Goal: Task Accomplishment & Management: Manage account settings

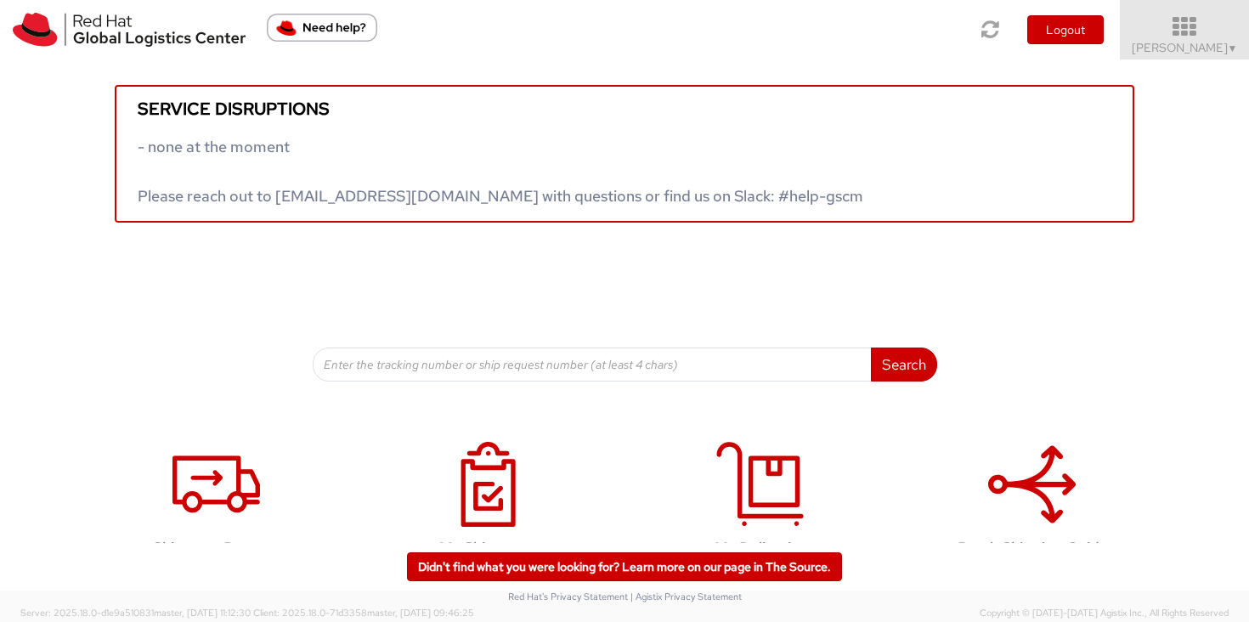
click at [1228, 35] on icon at bounding box center [1185, 27] width 149 height 24
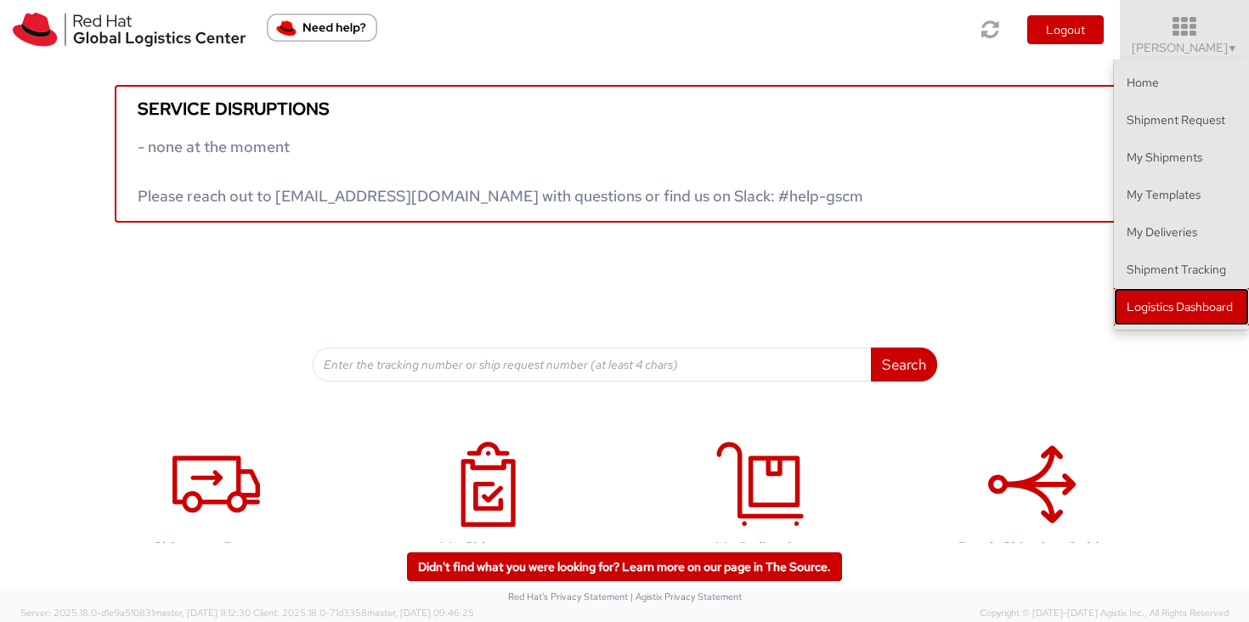
click at [1165, 296] on link "Logistics Dashboard" at bounding box center [1181, 306] width 135 height 37
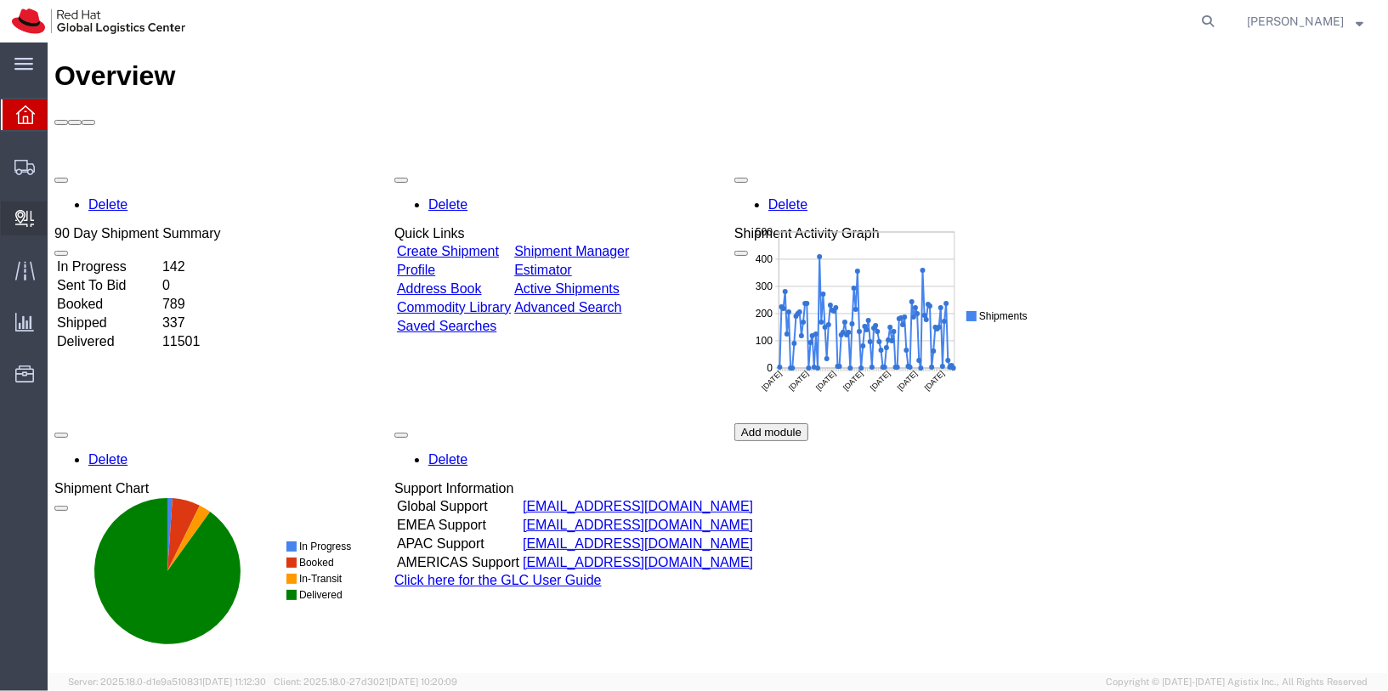
click at [25, 223] on icon at bounding box center [24, 218] width 19 height 17
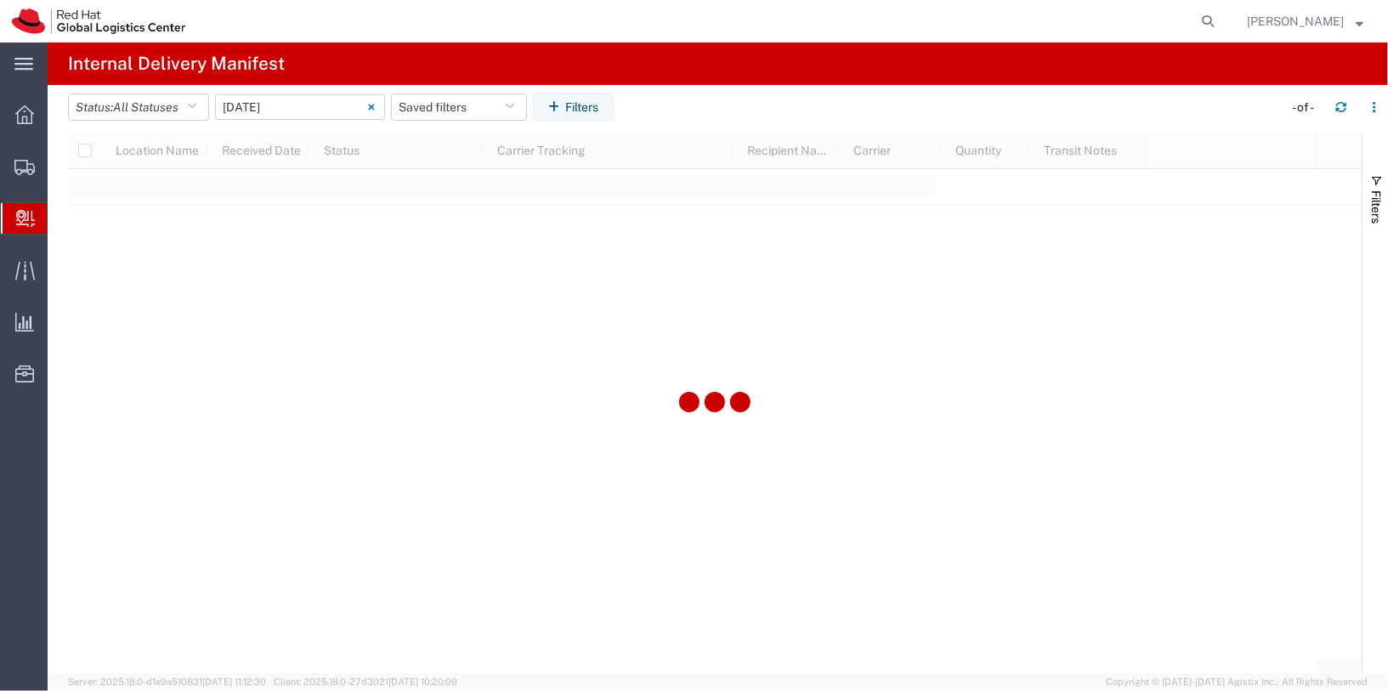
type input "06/11/2025"
type input "06/11/2025 - 06/11/2025"
click at [285, 108] on input "06/11/2025 - 06/11/2025" at bounding box center [300, 106] width 170 height 25
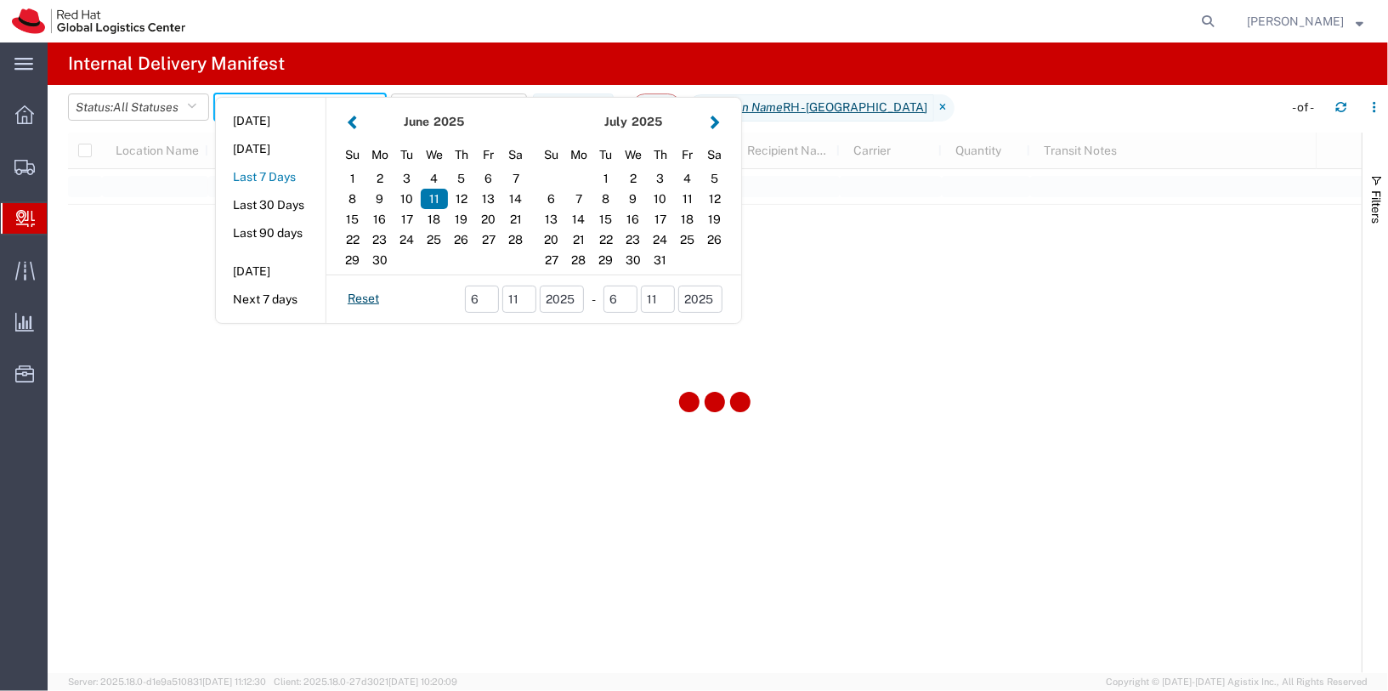
click at [267, 168] on button "Last 7 Days" at bounding box center [271, 177] width 110 height 26
type input "Last 7 Days"
type input "[DATE] - [DATE]"
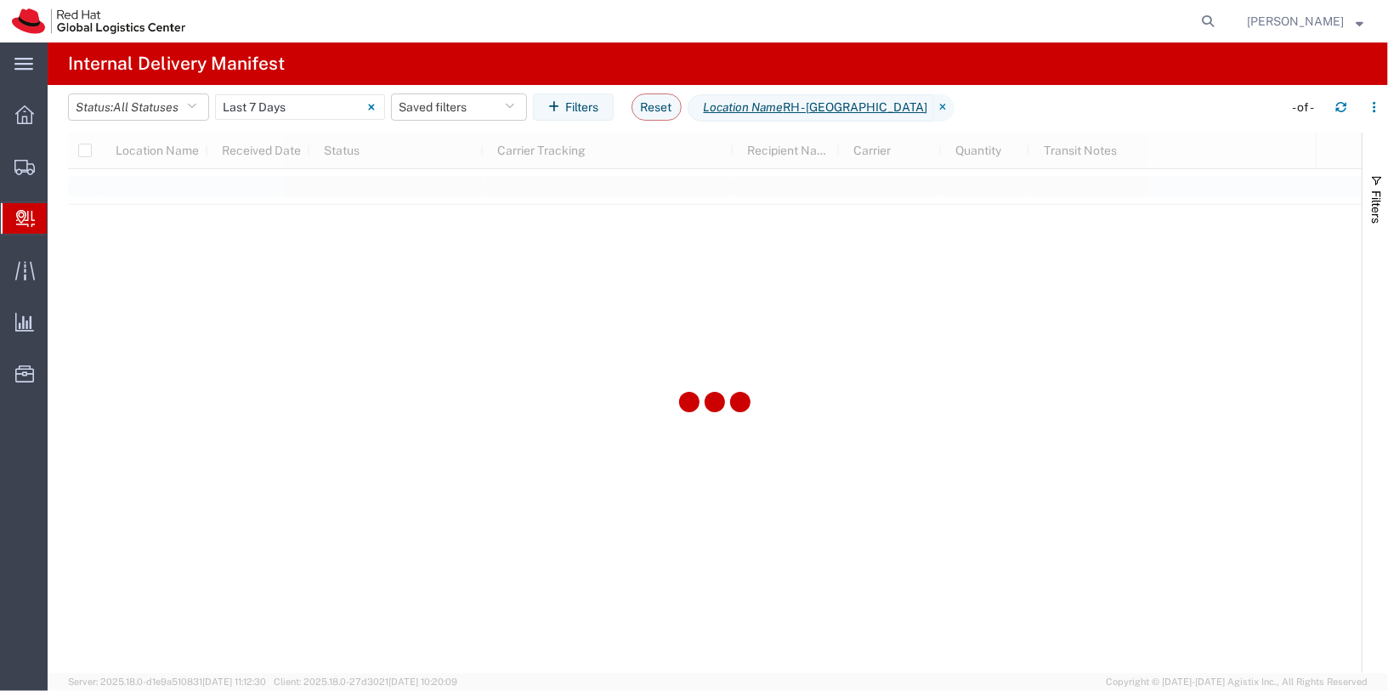
click at [0, 0] on span "Create Delivery" at bounding box center [0, 0] width 0 height 0
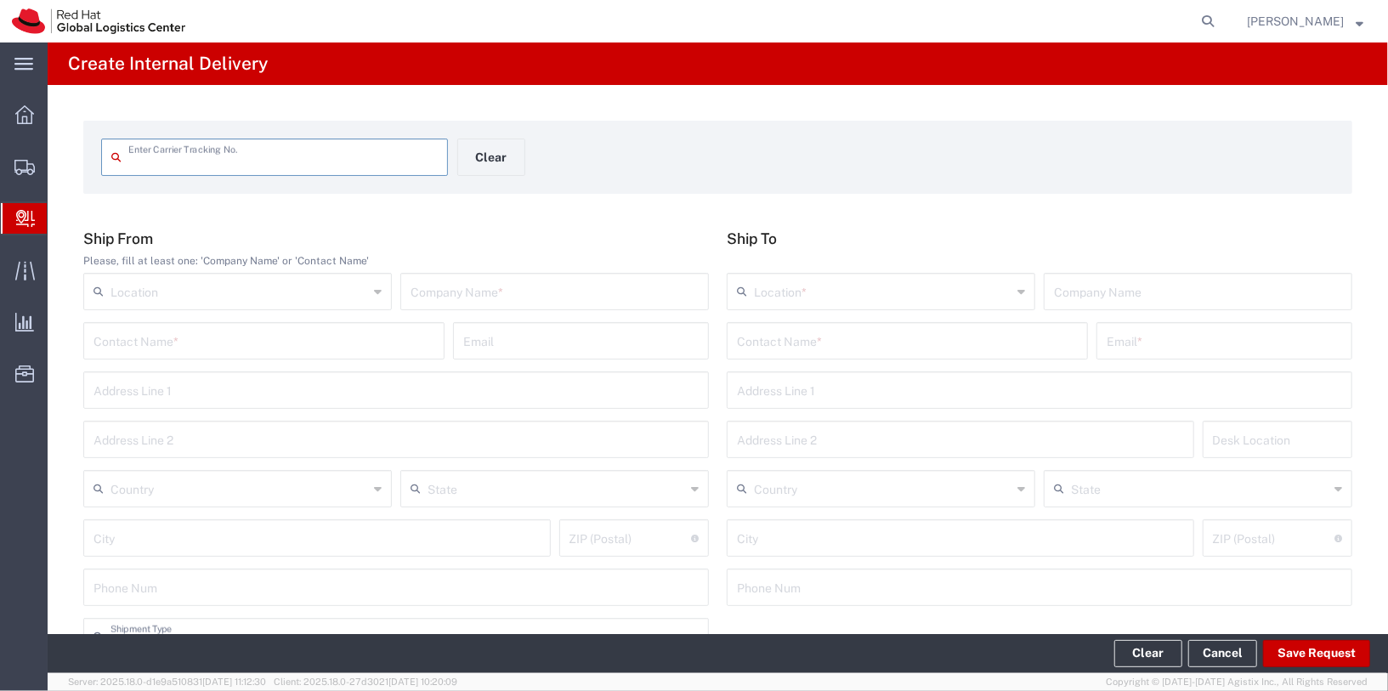
click at [329, 160] on input "text" at bounding box center [282, 156] width 309 height 30
type input "392951017114"
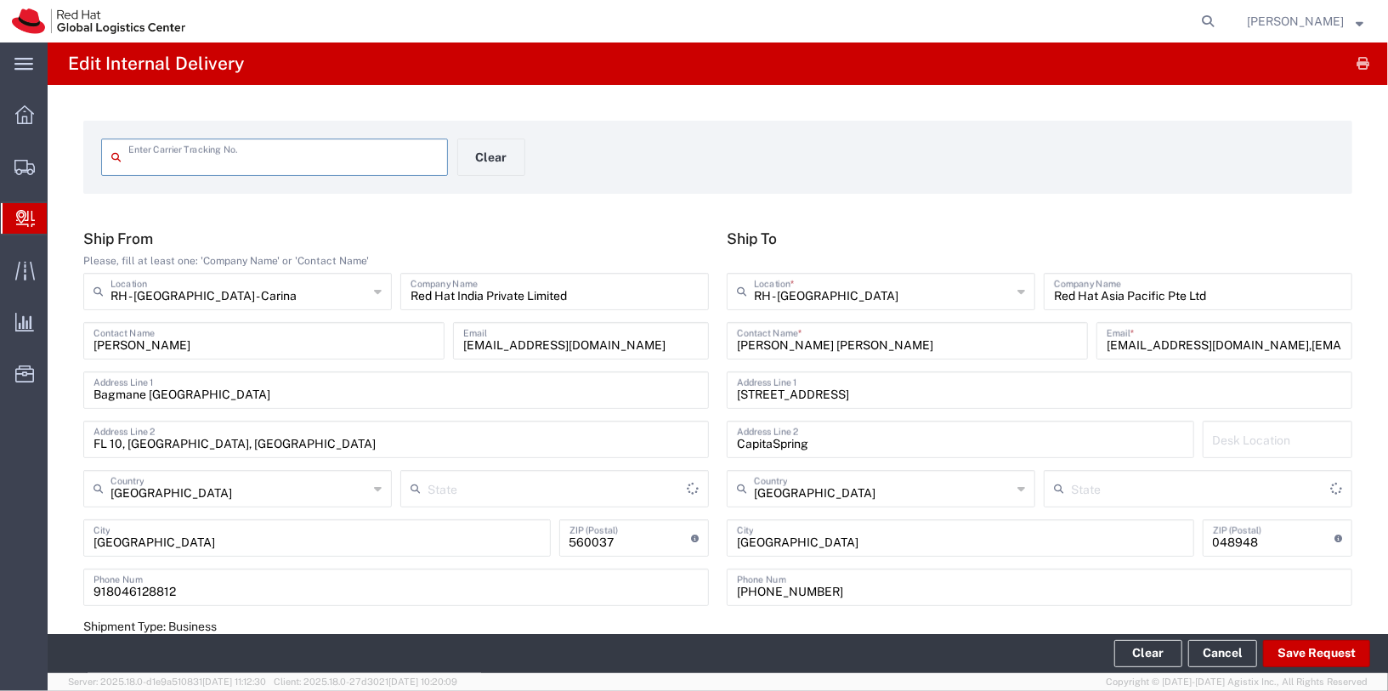
type input "392951017114"
type input "Your Packaging"
type input "Karnataka"
type input "International Priority EOD"
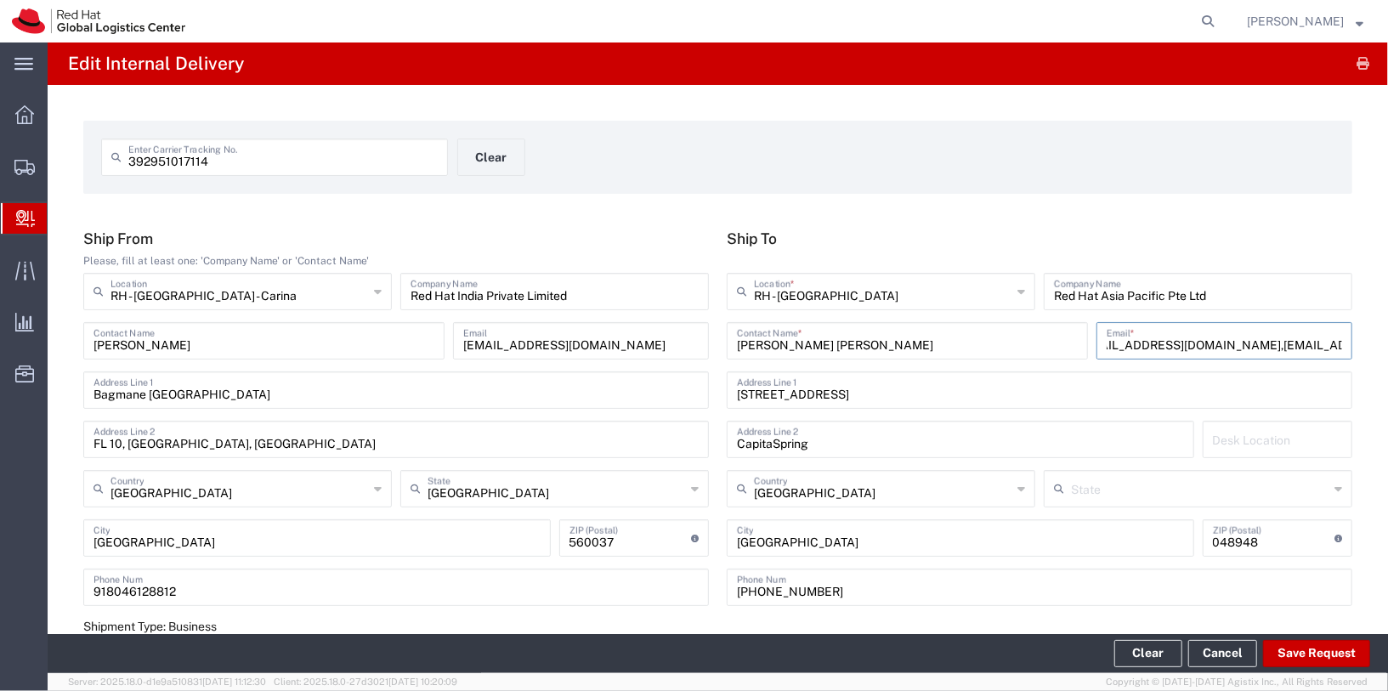
drag, startPoint x: 1229, startPoint y: 348, endPoint x: 1388, endPoint y: 359, distance: 159.3
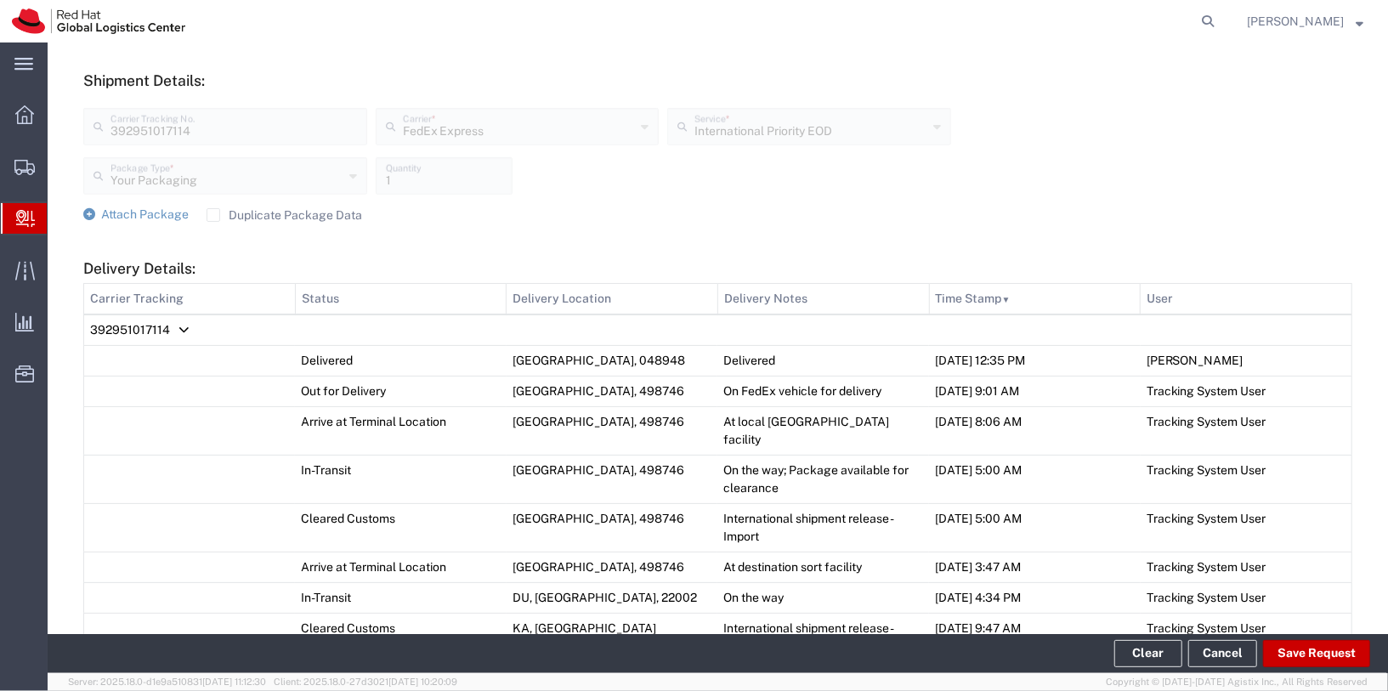
scroll to position [601, 0]
type input "cheetan@redhat.com"
click at [1289, 654] on button "Save Request" at bounding box center [1316, 653] width 107 height 27
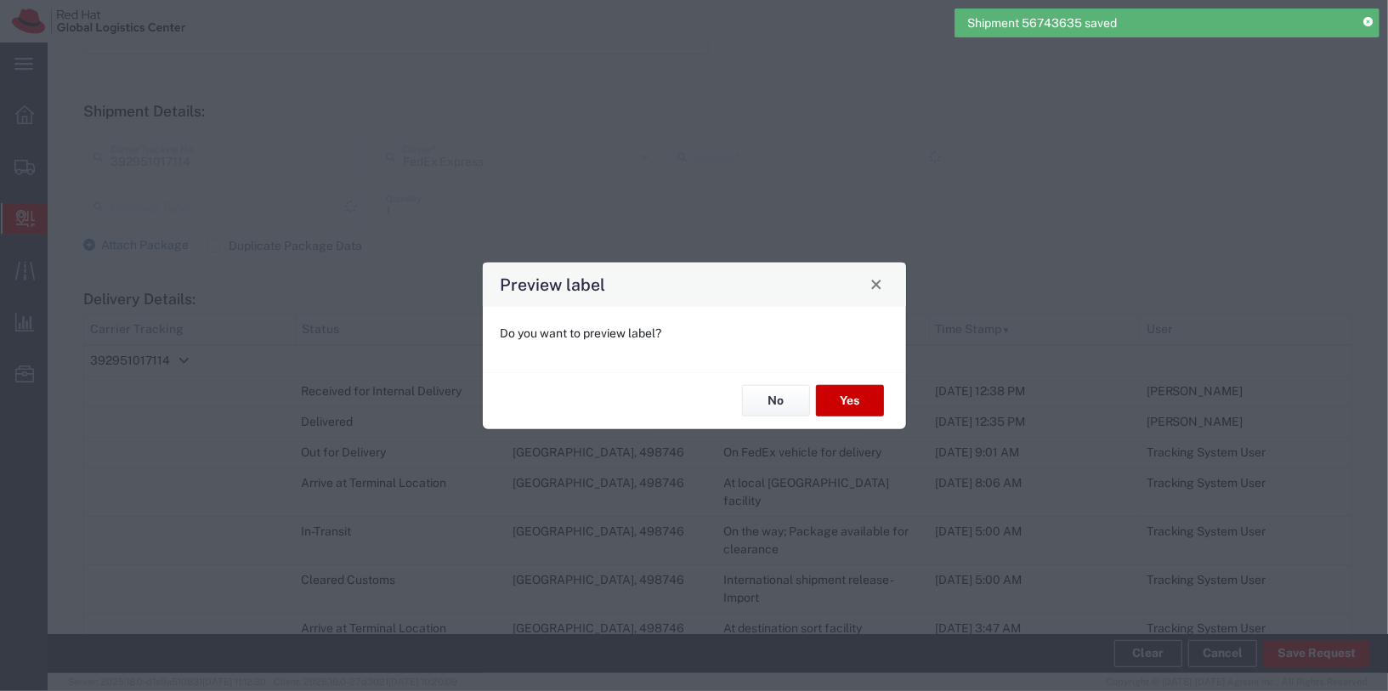
scroll to position [632, 0]
type input "Your Packaging"
type input "International Priority EOD"
click at [824, 393] on button "Yes" at bounding box center [850, 400] width 68 height 31
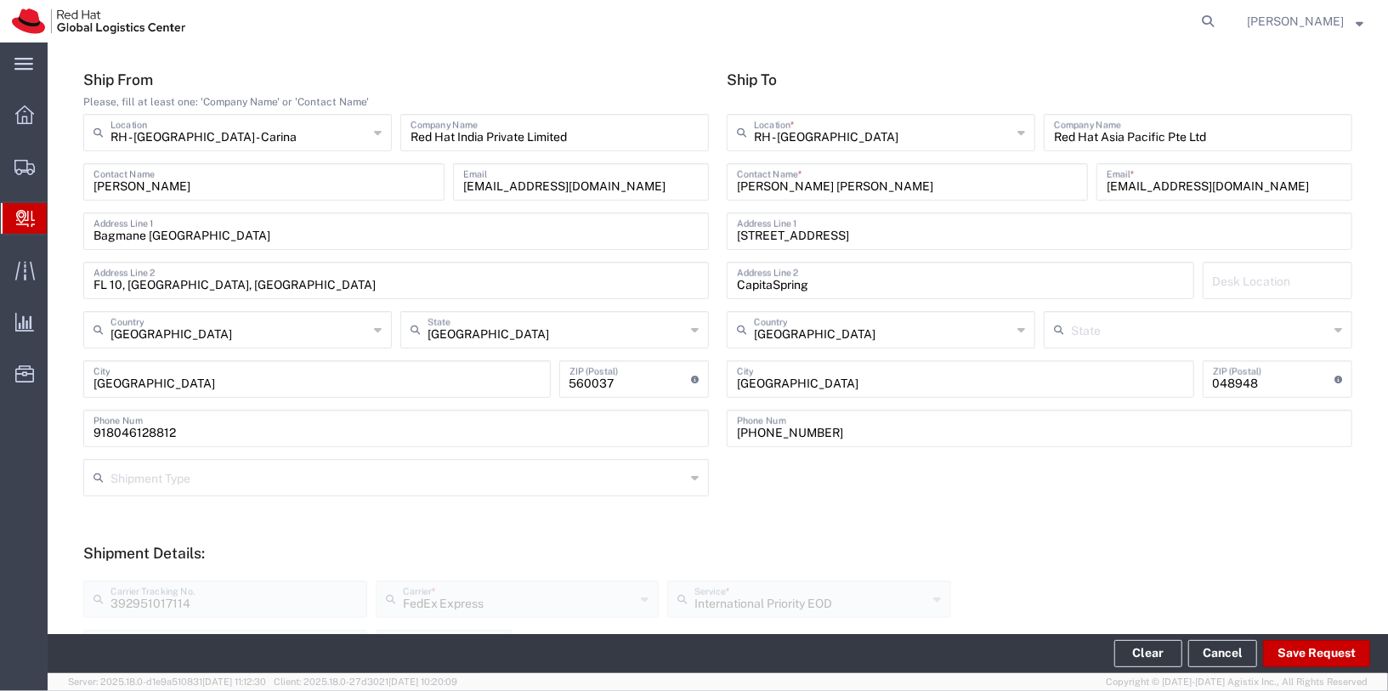
scroll to position [0, 0]
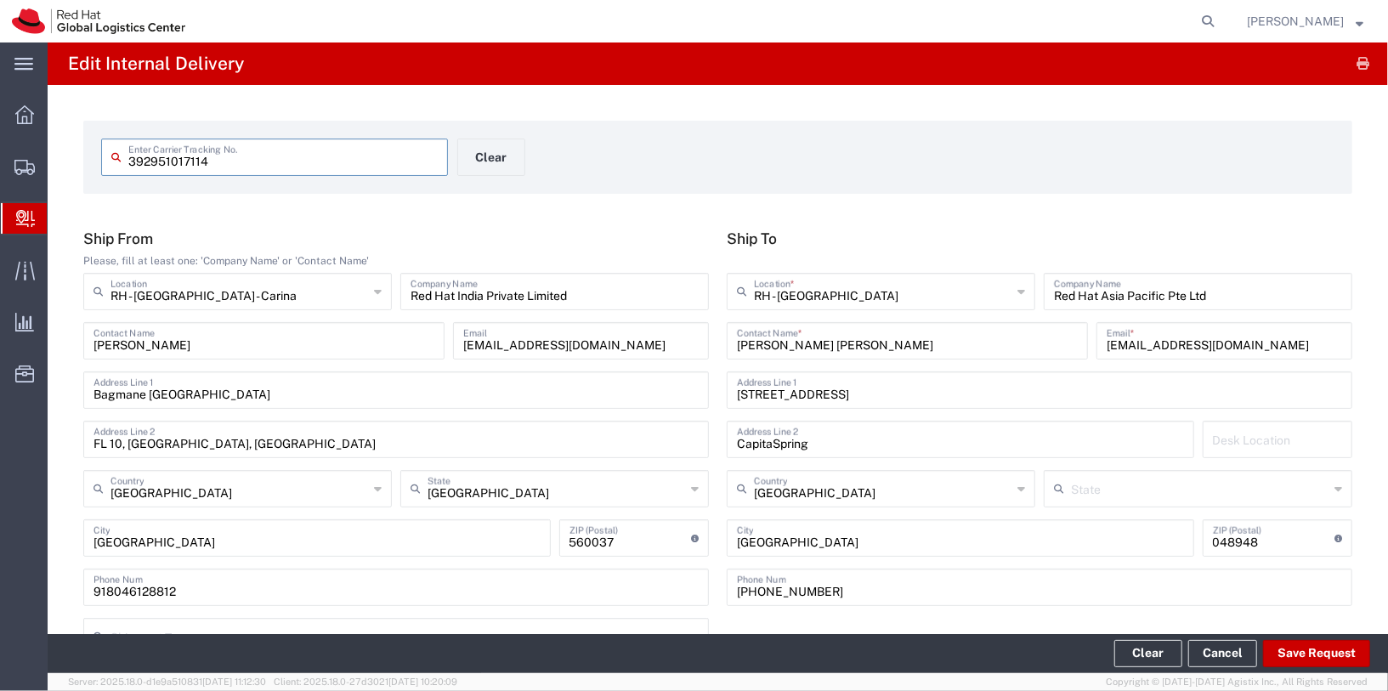
click at [230, 156] on input "392951017114" at bounding box center [282, 156] width 309 height 30
type input "392815763019"
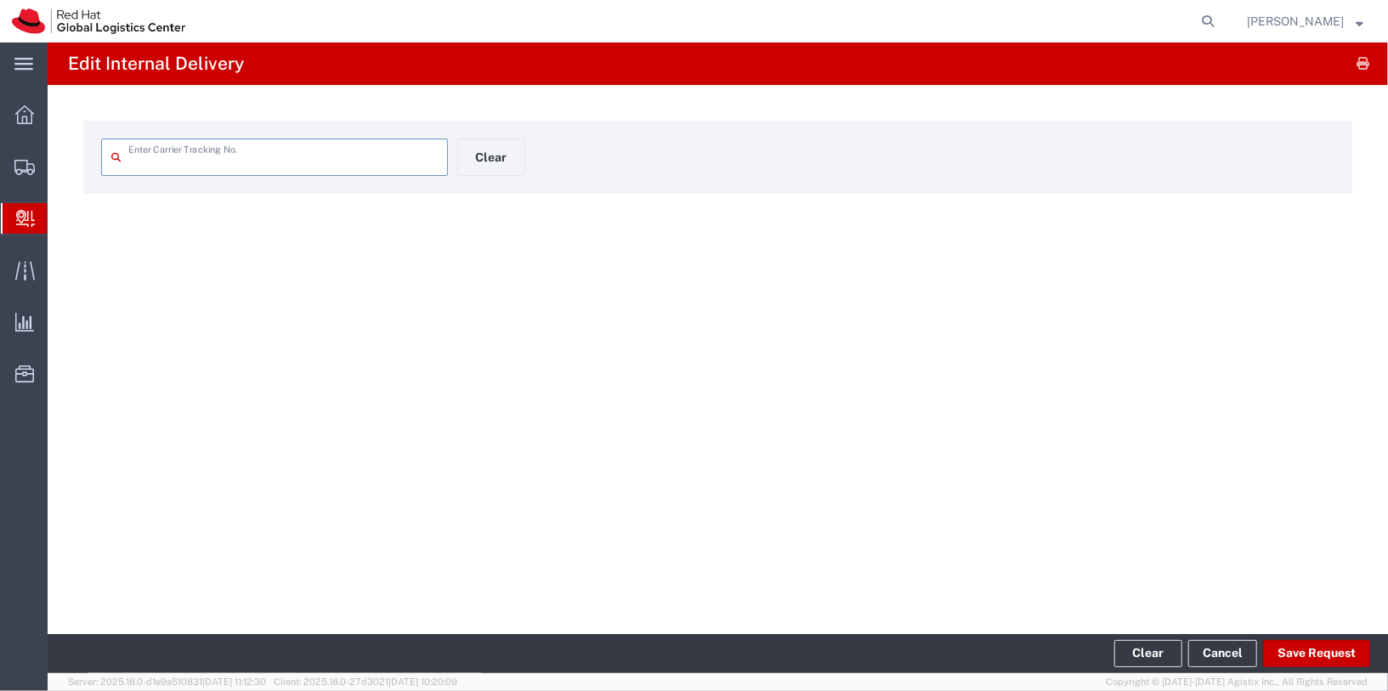
type input "392815763019"
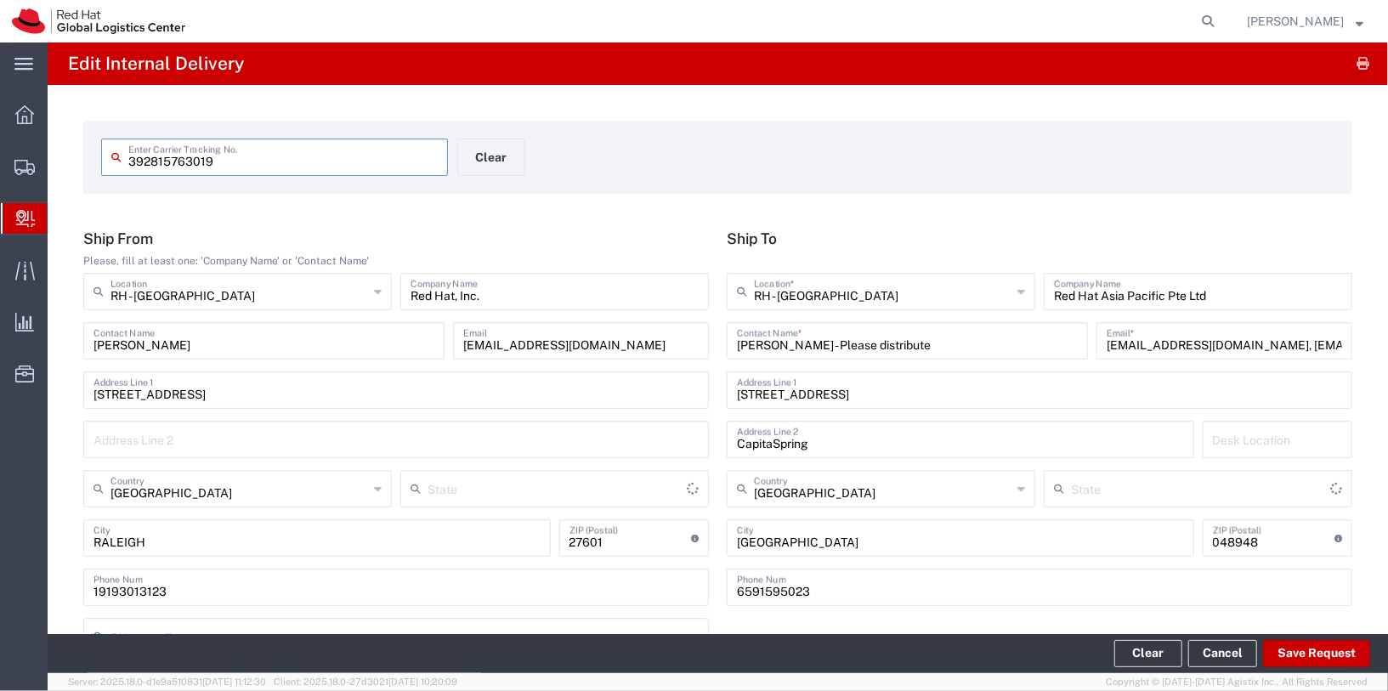
type input "Your Packaging"
type input "International Economy"
type input "North Carolina"
drag, startPoint x: 1214, startPoint y: 349, endPoint x: 1388, endPoint y: 359, distance: 173.6
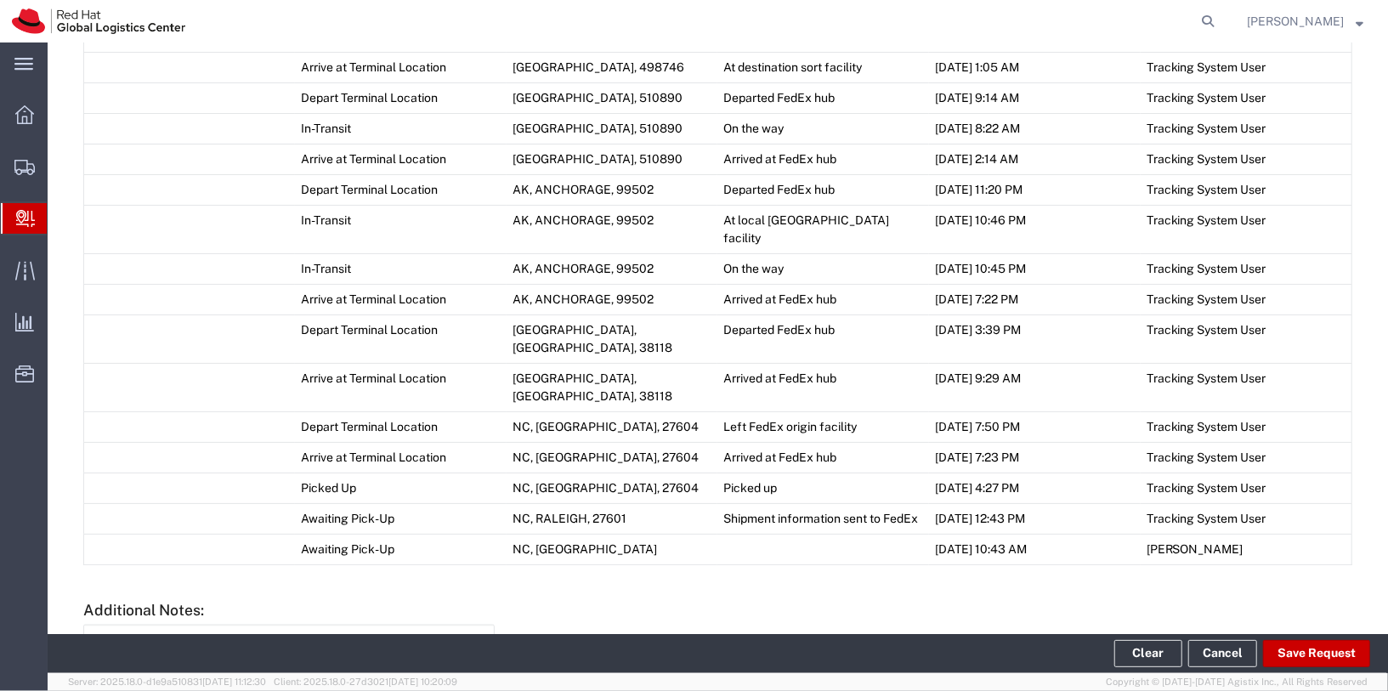
scroll to position [1247, 0]
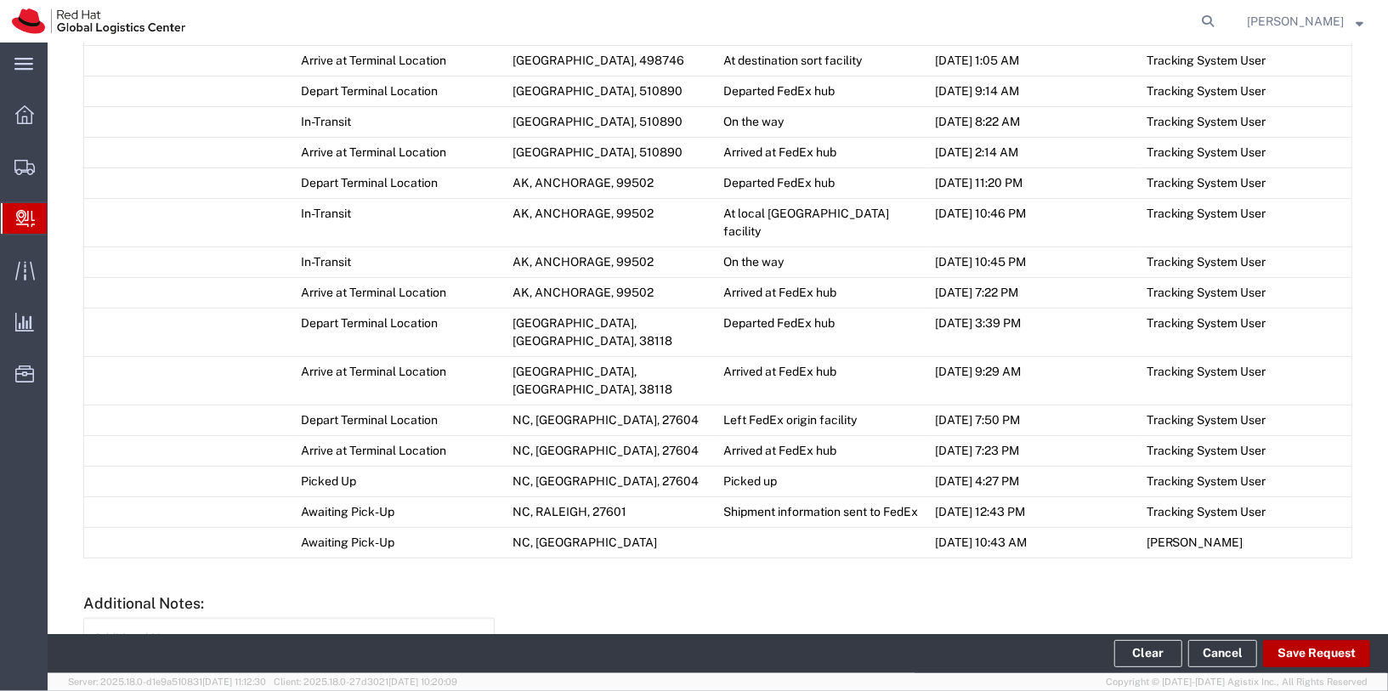
type input "gliew@redhat.com"
click at [1309, 663] on button "Save Request" at bounding box center [1316, 653] width 107 height 27
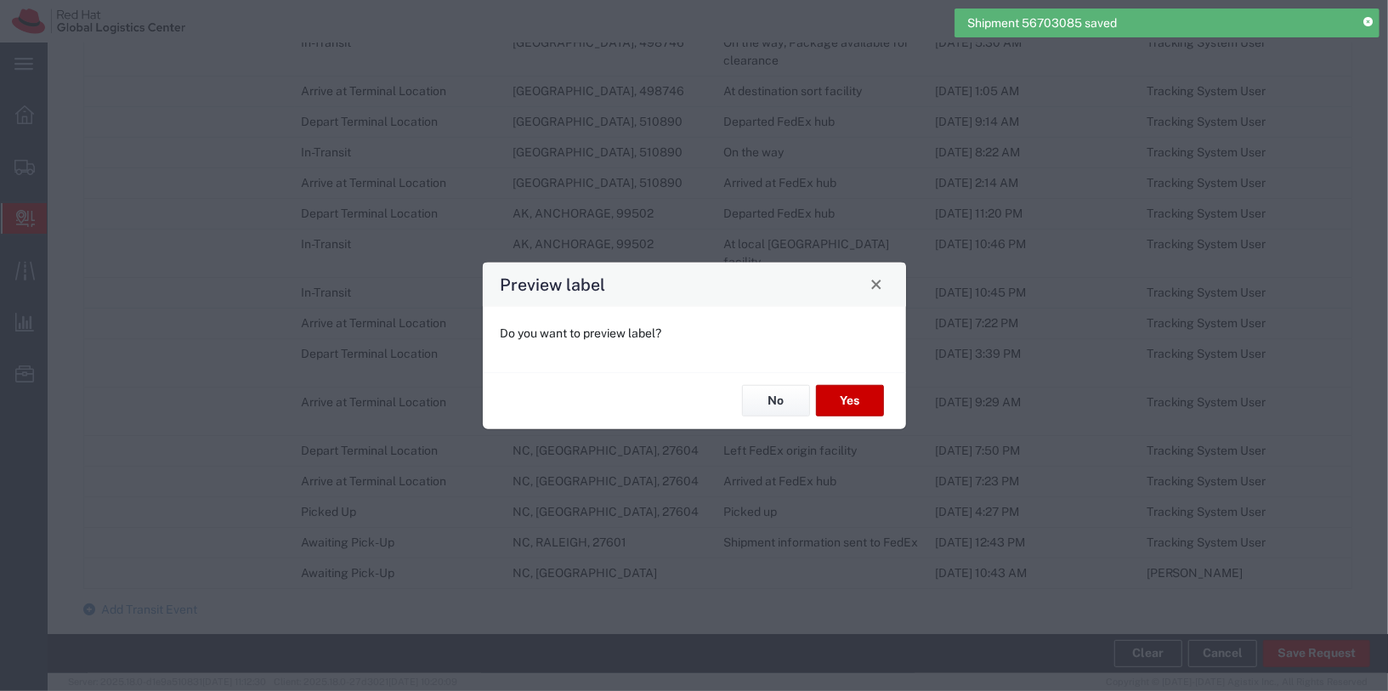
type input "Your Packaging"
type input "International Economy"
click at [783, 398] on button "No" at bounding box center [776, 400] width 68 height 31
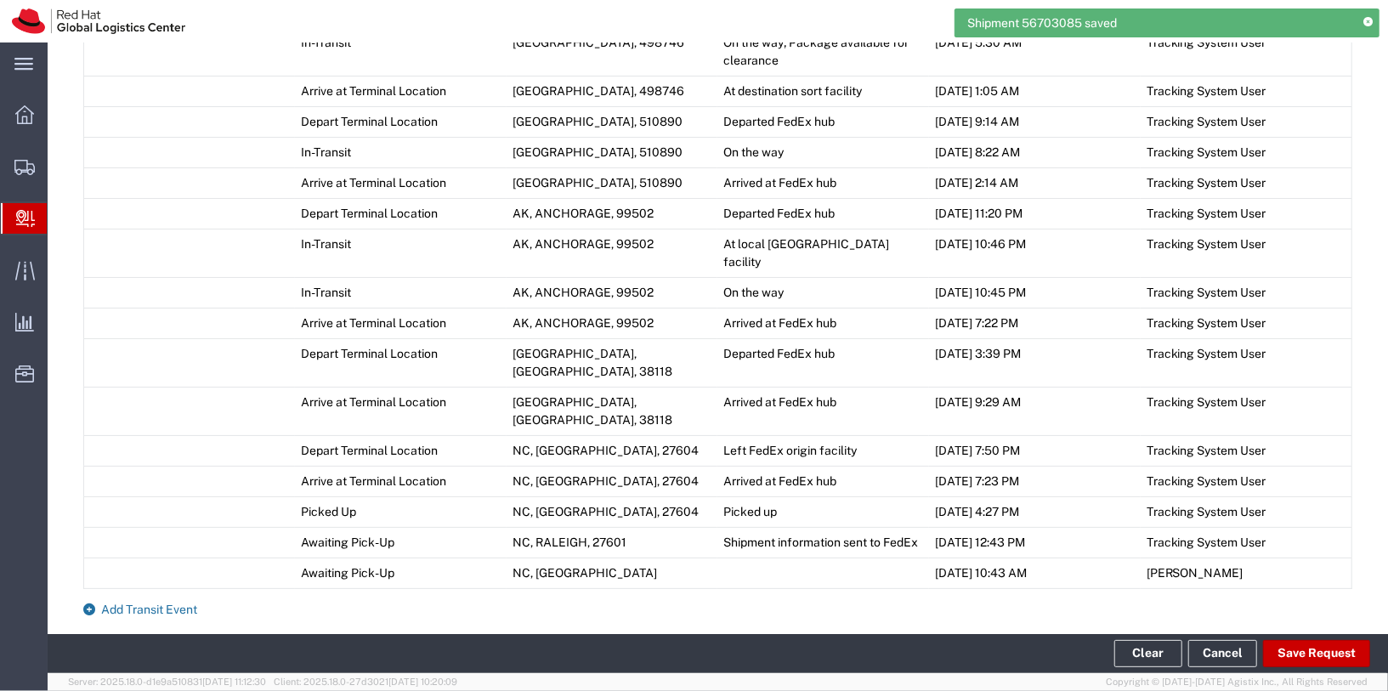
click at [179, 602] on span "Add Transit Event" at bounding box center [149, 609] width 96 height 14
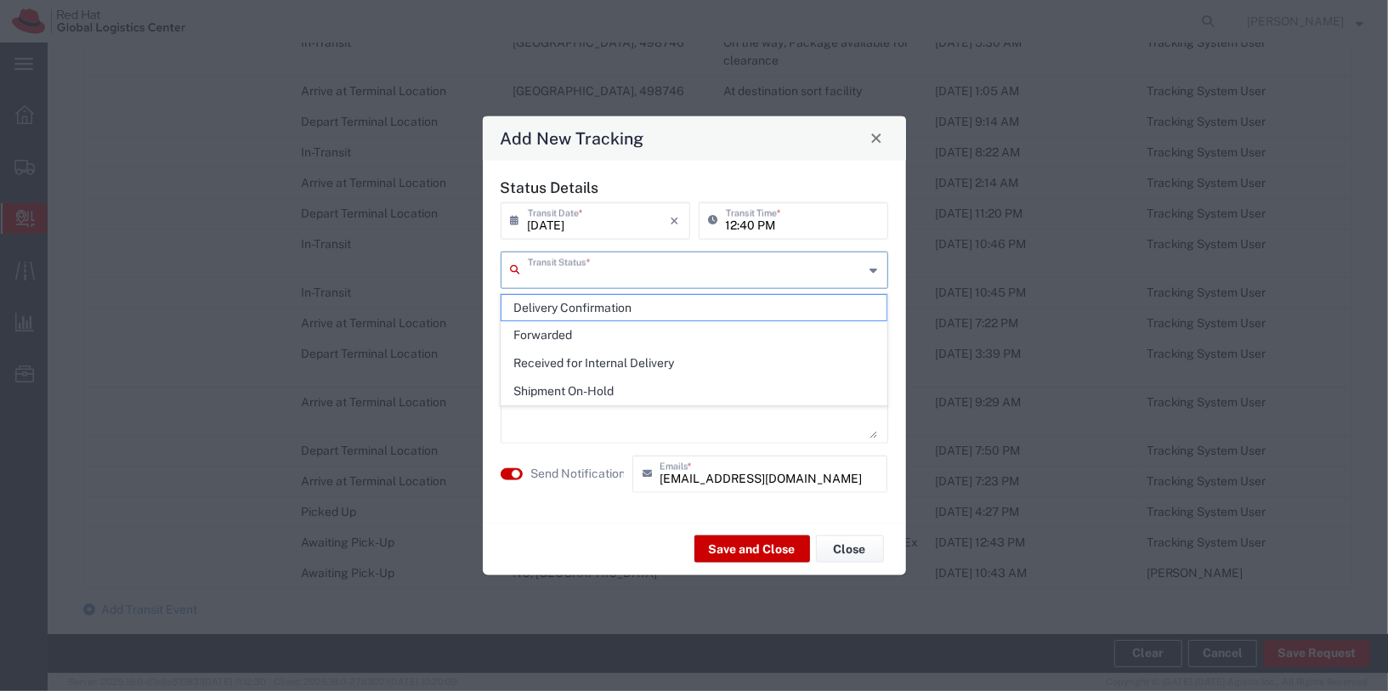
click at [602, 276] on input "text" at bounding box center [696, 268] width 337 height 30
click at [635, 380] on span "Shipment On-Hold" at bounding box center [693, 391] width 385 height 26
type input "Shipment On-Hold"
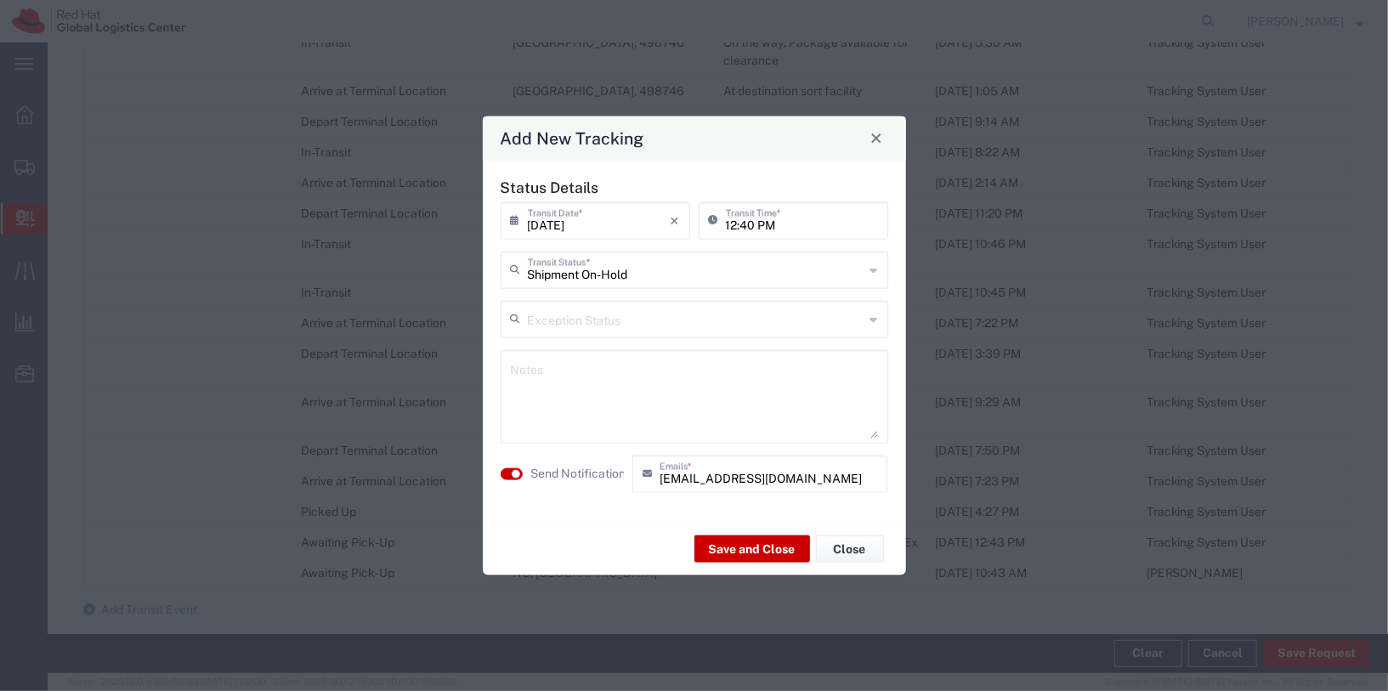
click at [625, 362] on textarea at bounding box center [694, 395] width 367 height 83
type textarea "Hi Gareth, Kindly collect your package from the reception. Thank you."
click at [744, 557] on button "Save and Close" at bounding box center [752, 548] width 116 height 27
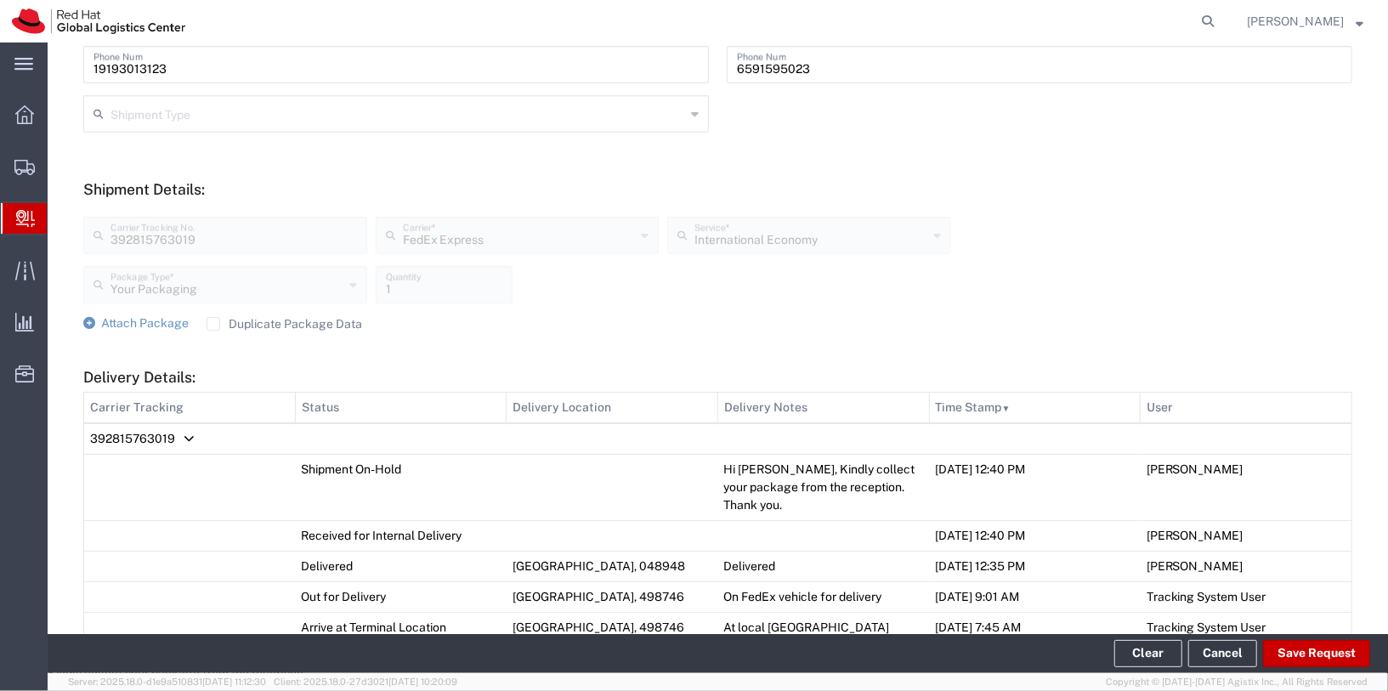
scroll to position [330, 0]
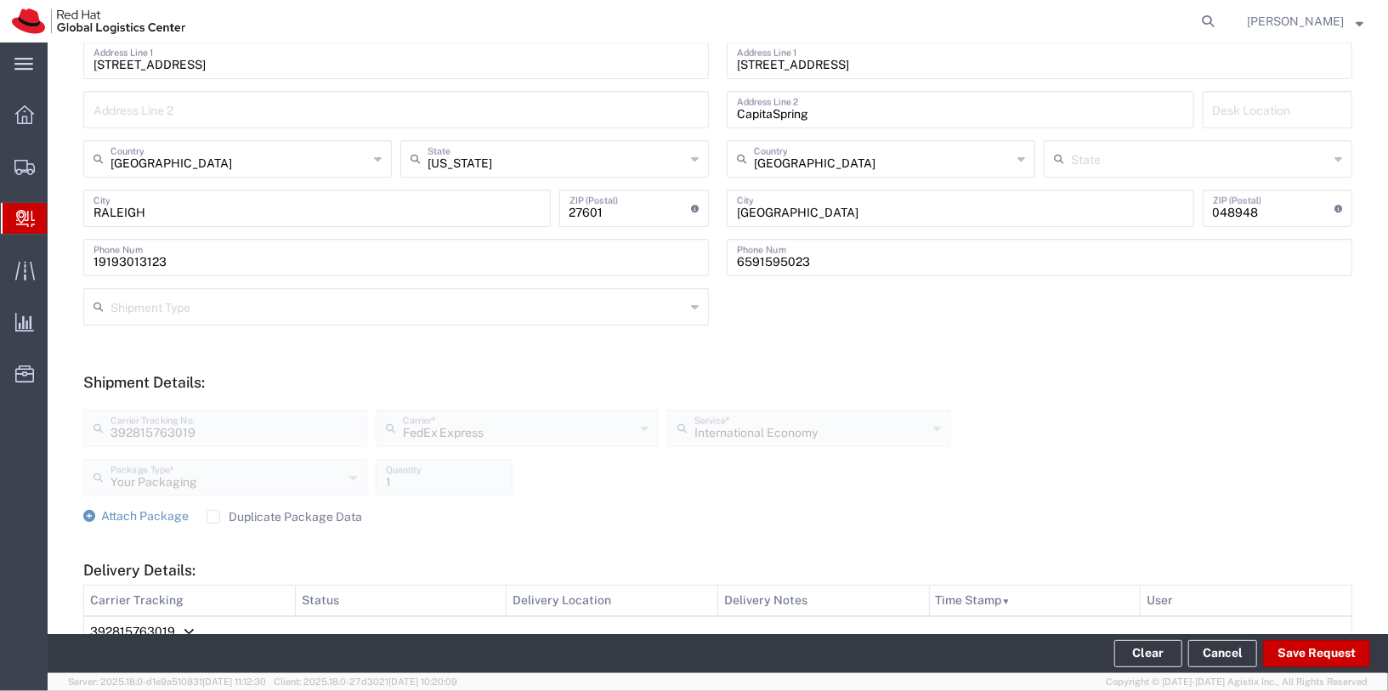
click at [60, 219] on span "Internal Delivery" at bounding box center [54, 218] width 14 height 34
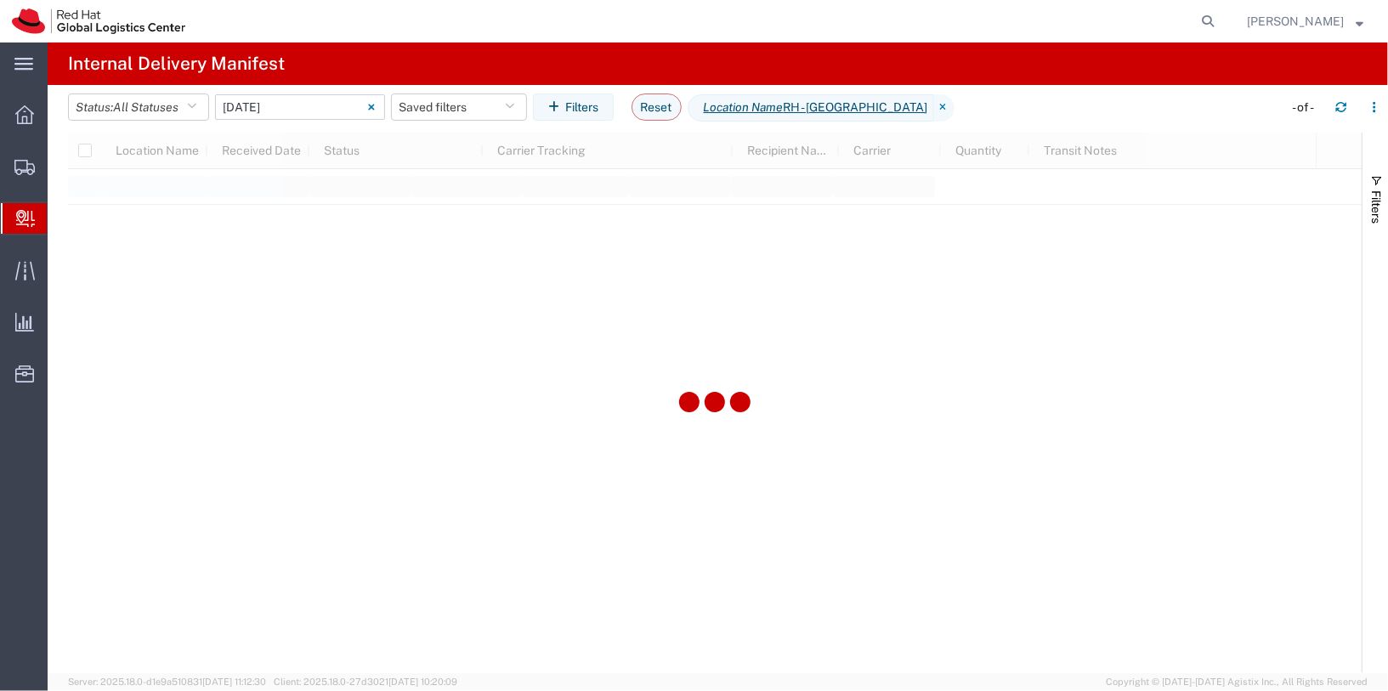
click at [308, 115] on input "06/11/2025 - 06/11/2025" at bounding box center [300, 106] width 170 height 25
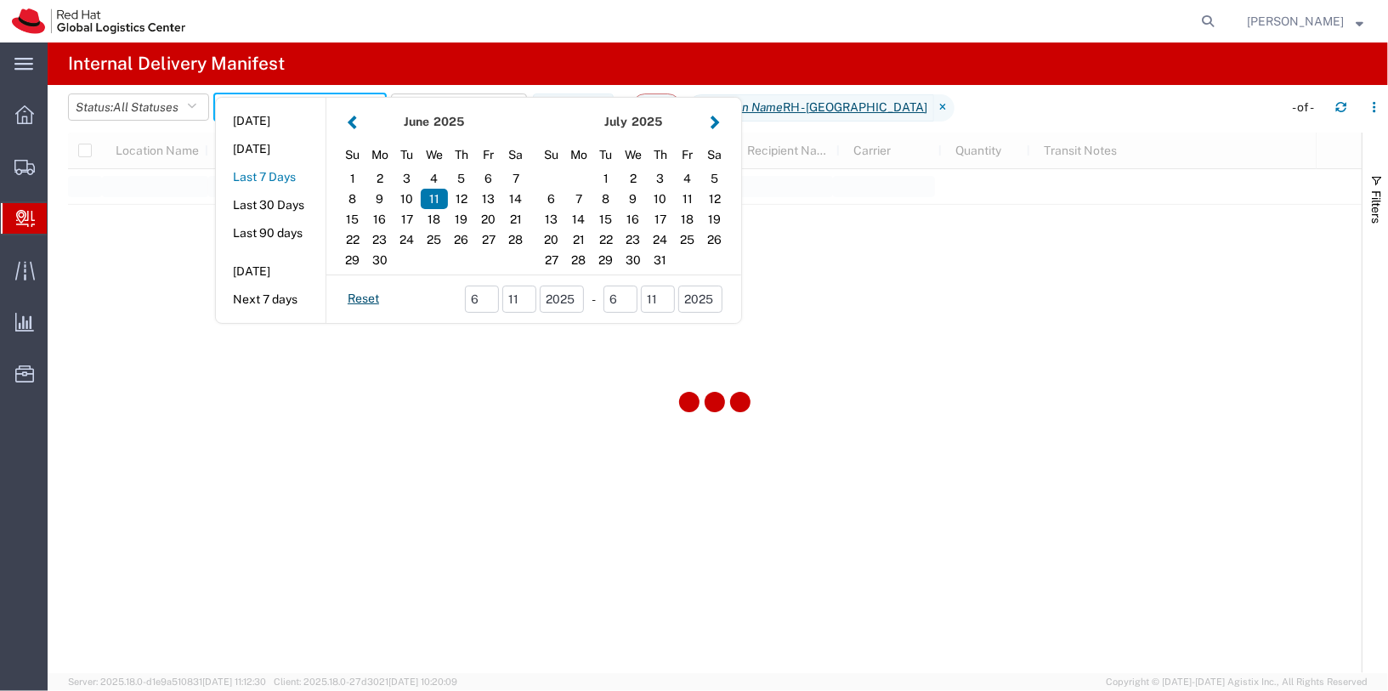
click at [287, 177] on button "Last 7 Days" at bounding box center [271, 177] width 110 height 26
type input "Last 7 Days"
type input "09/05/2025 - 09/11/2025"
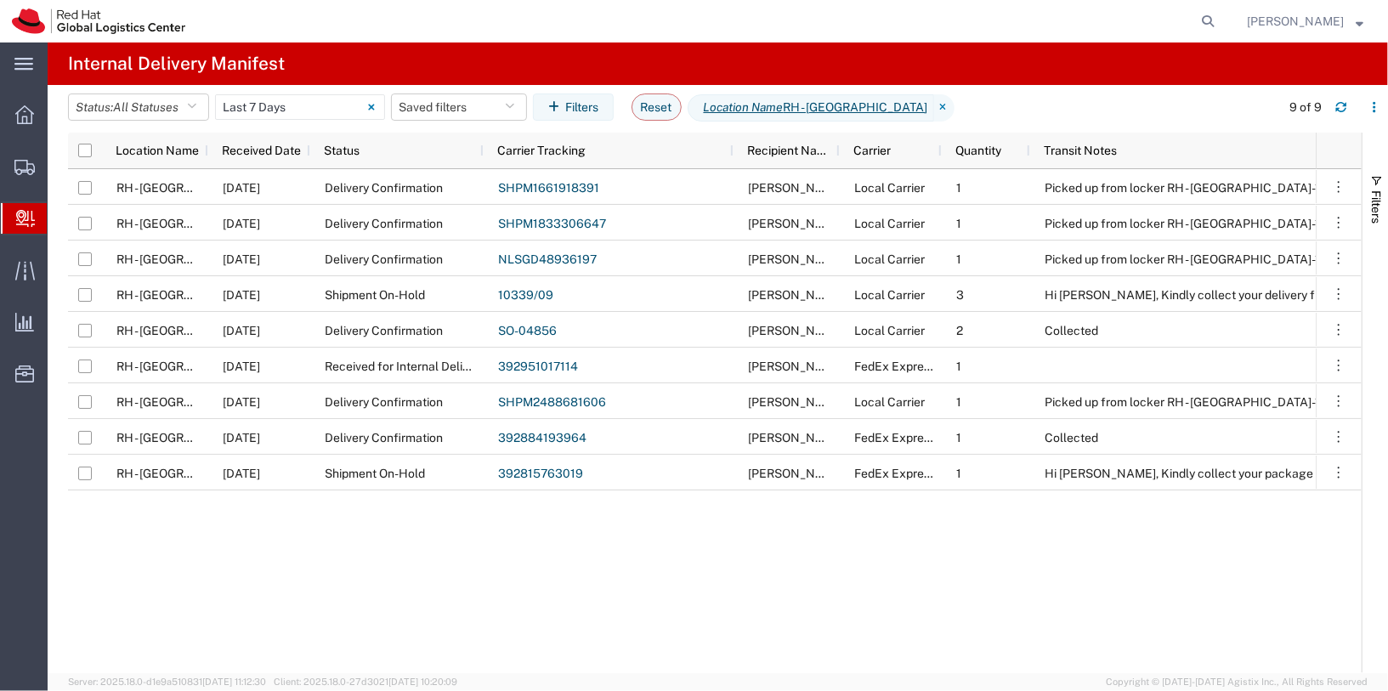
click at [0, 0] on span "Create Delivery" at bounding box center [0, 0] width 0 height 0
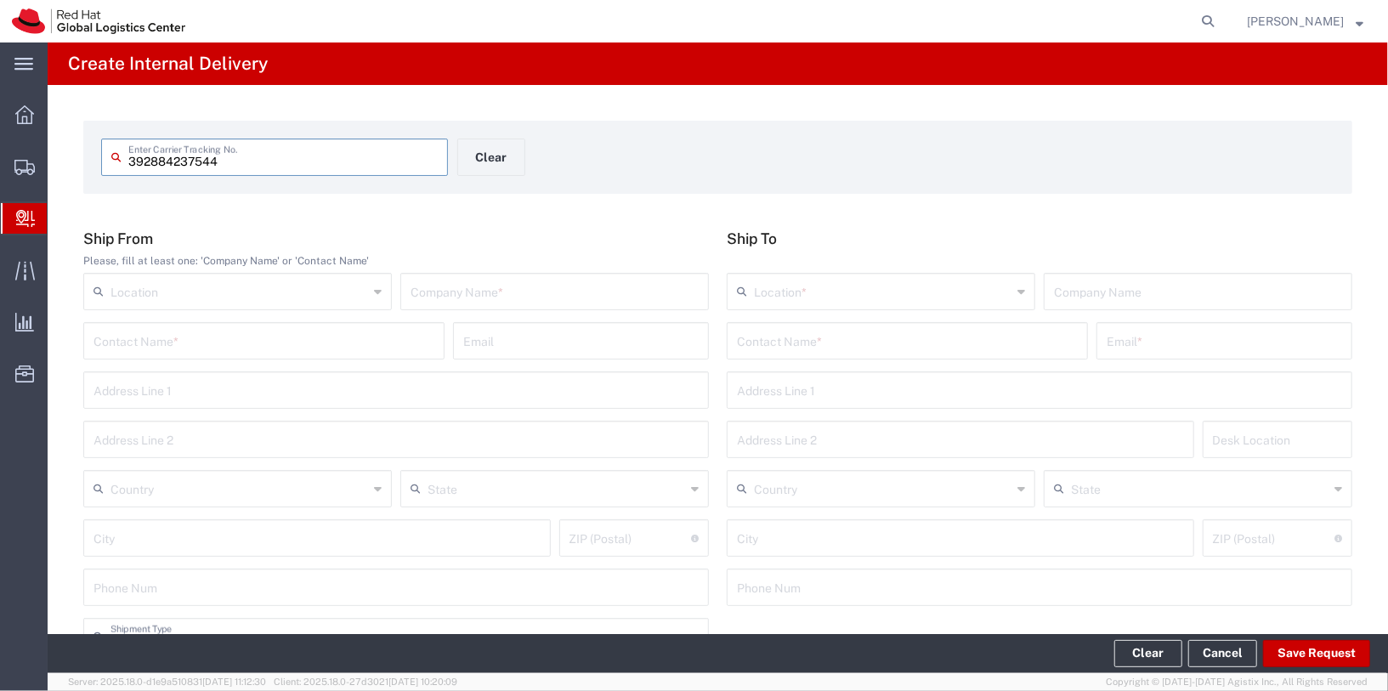
type input "392884237544"
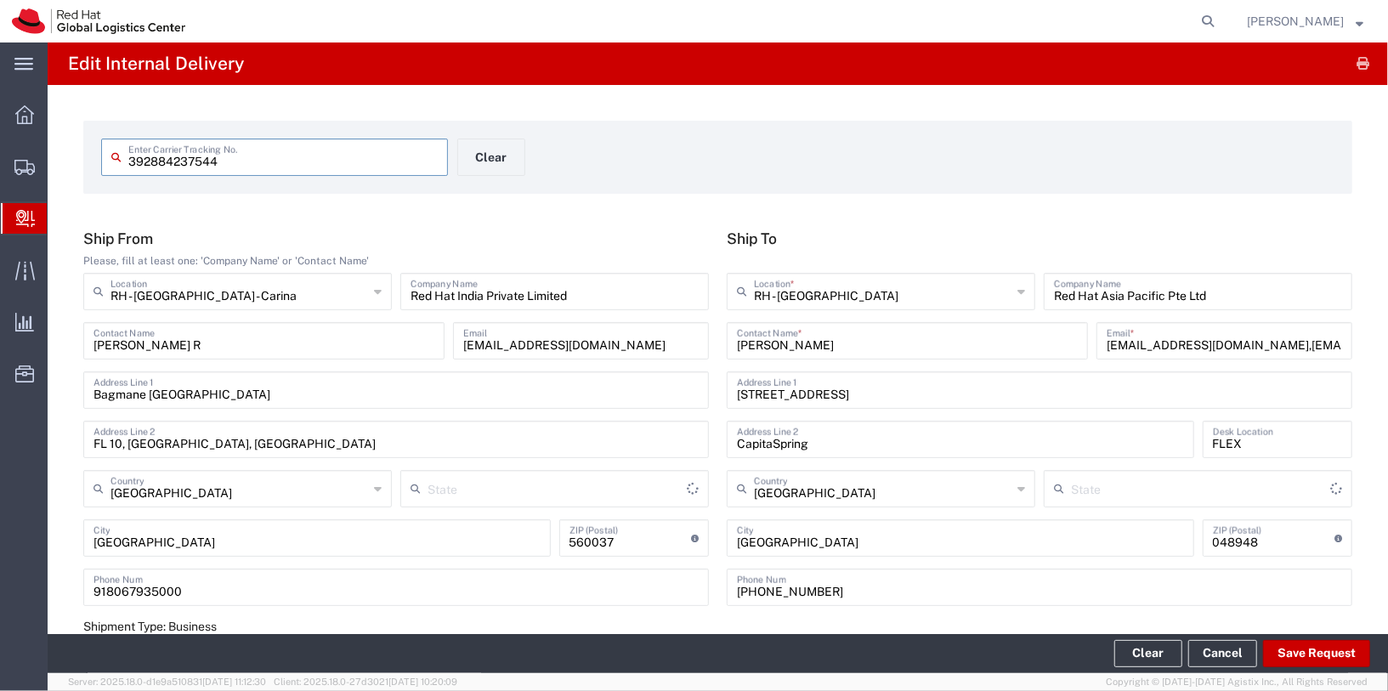
type input "Karnataka"
type input "Your Packaging"
type input "International Priority EOD"
drag, startPoint x: 1211, startPoint y: 348, endPoint x: 1388, endPoint y: 360, distance: 177.1
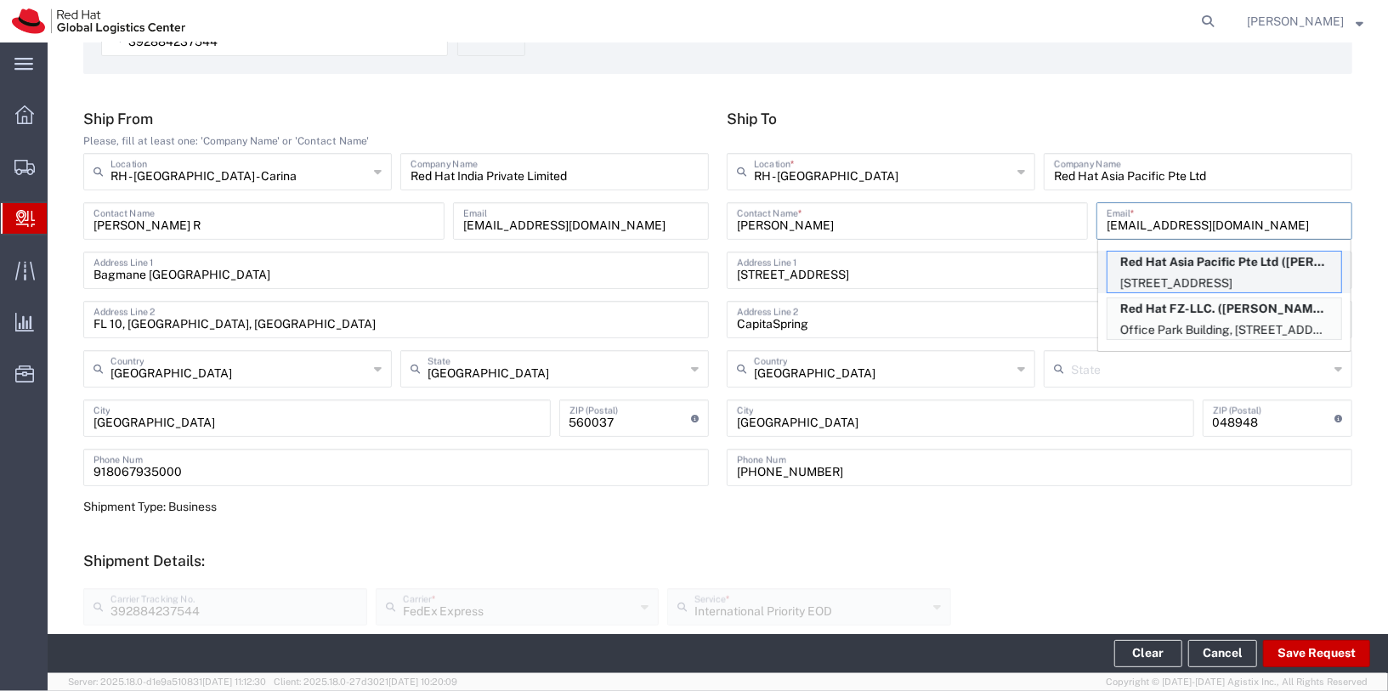
scroll to position [122, 0]
type input "sdixit@redhat.com"
click at [1235, 271] on p "88 Market Street, Level 45, CapitaSpring, FLEX, SINGAPORE, 048948, SG" at bounding box center [1224, 280] width 234 height 21
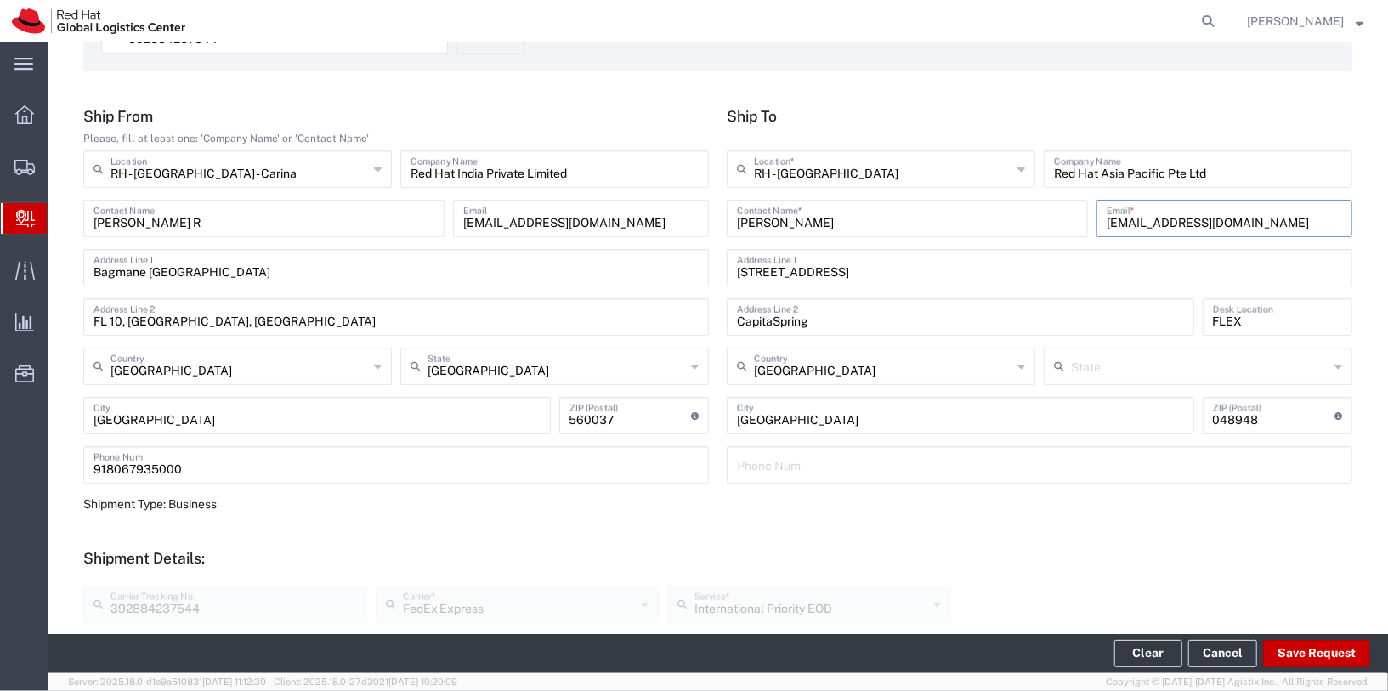
click at [754, 223] on input "Shashank Dixit" at bounding box center [907, 217] width 341 height 30
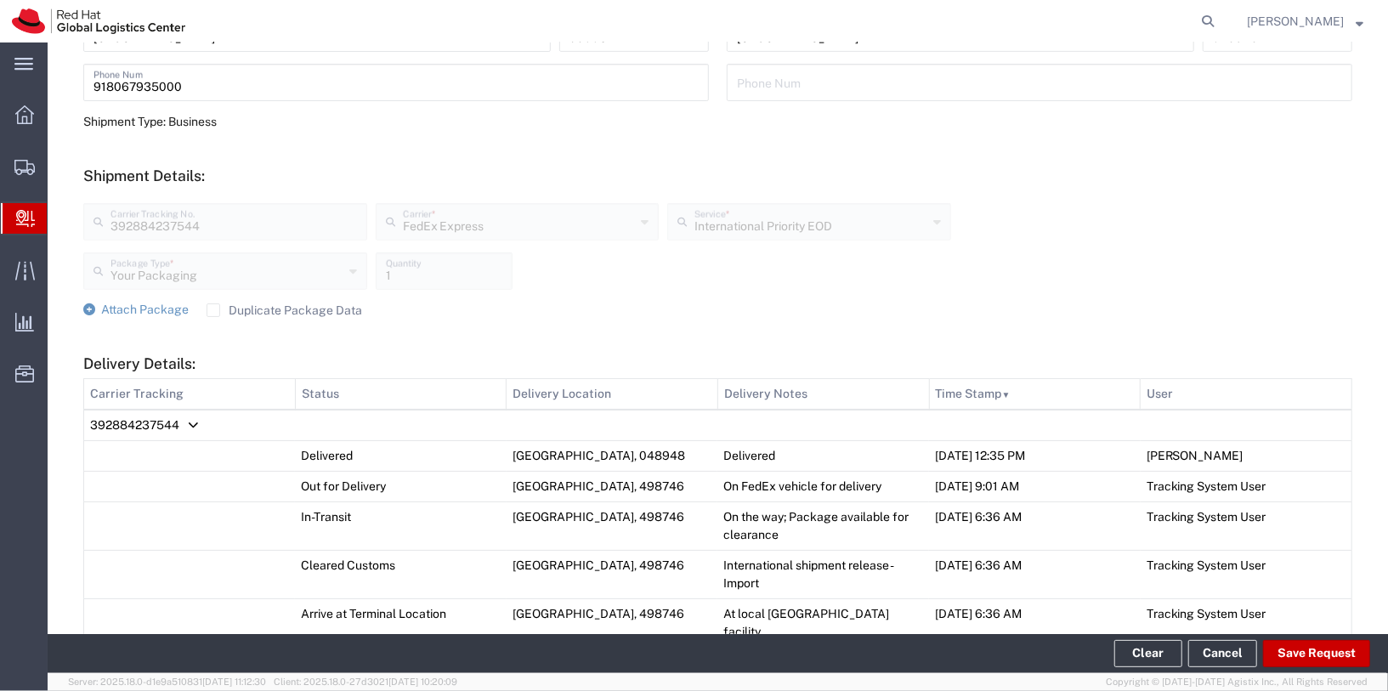
scroll to position [498, 0]
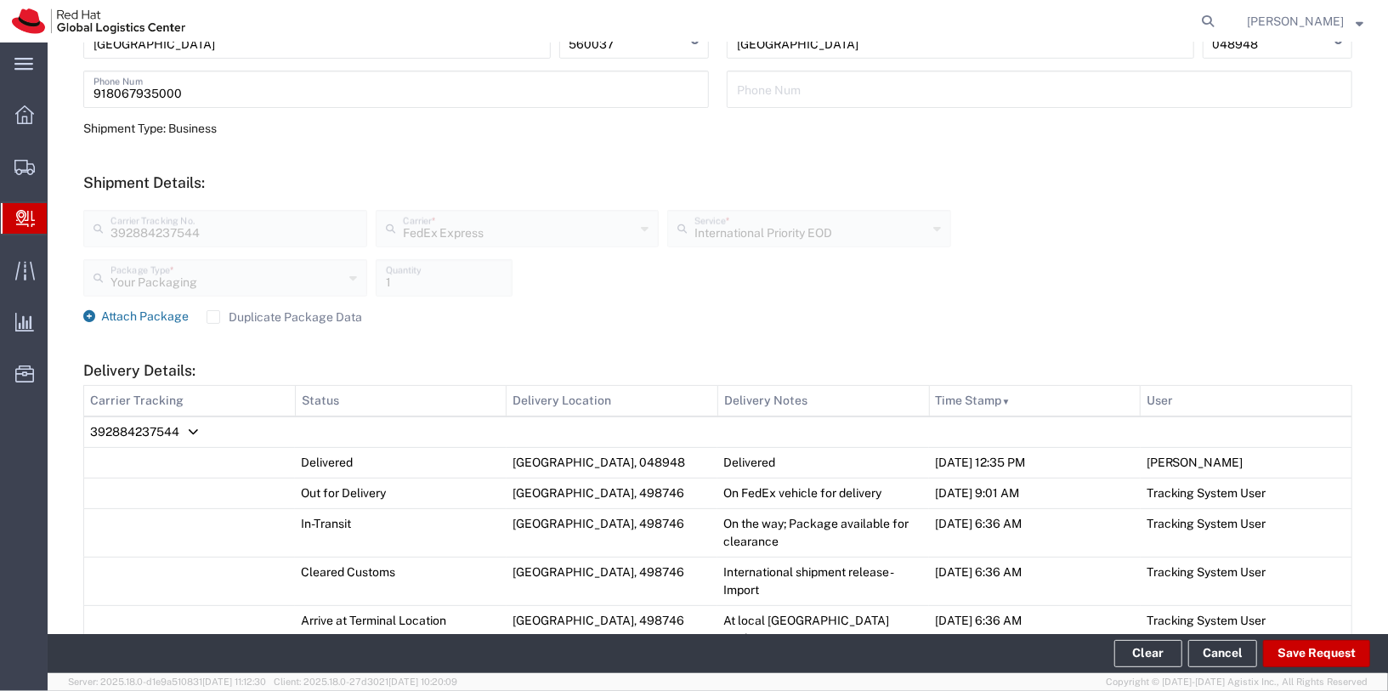
click at [142, 314] on span "Attach Package" at bounding box center [145, 316] width 88 height 14
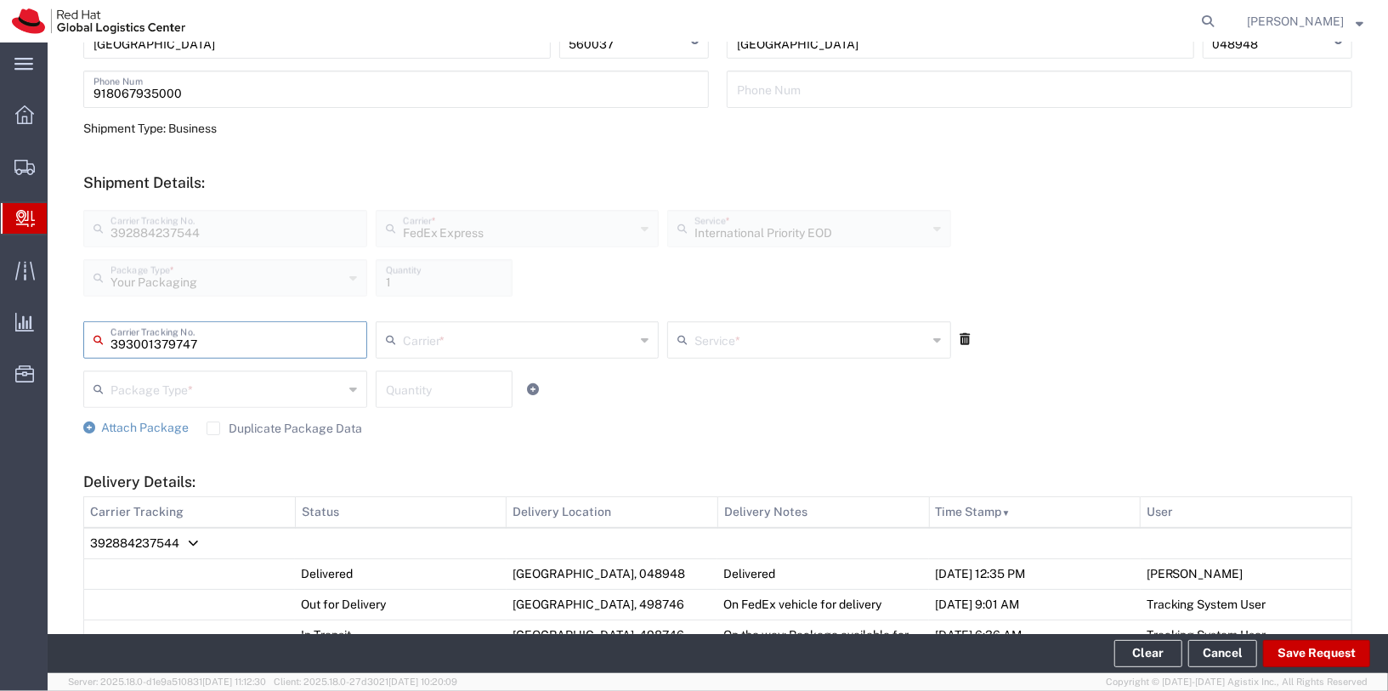
type input "393001379747"
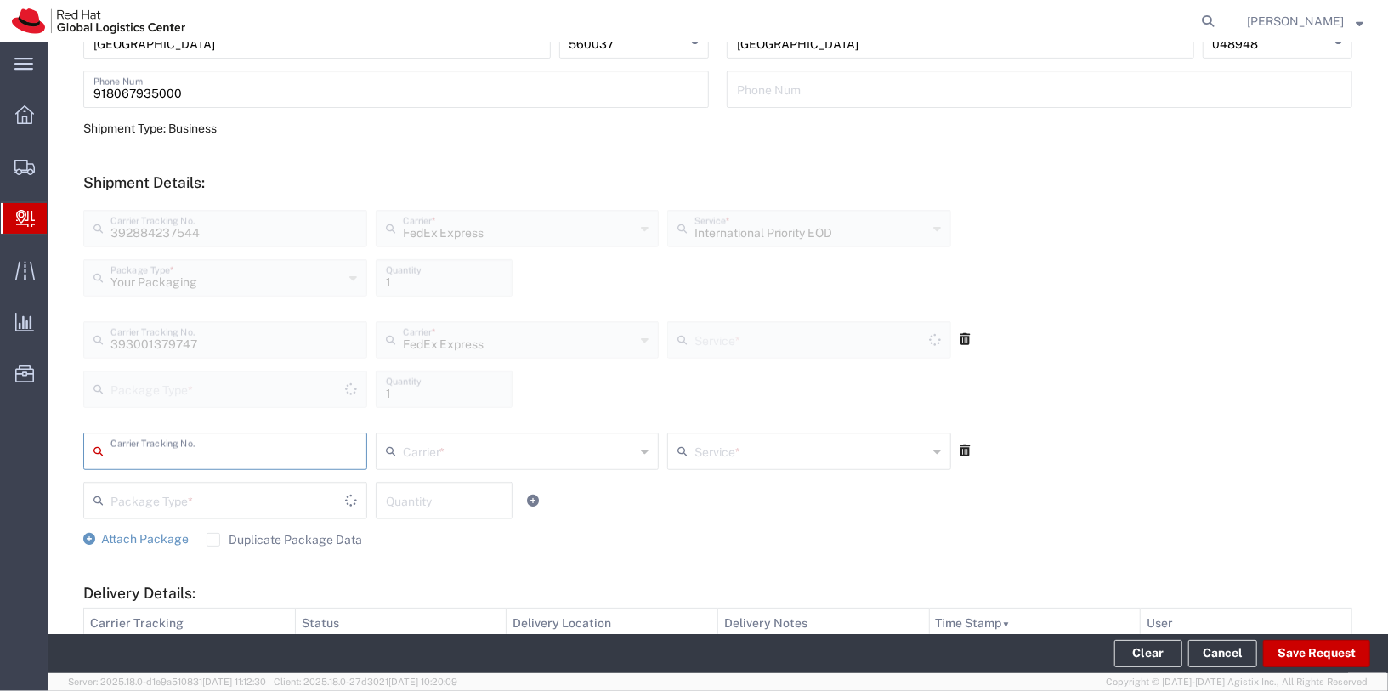
type input "Your Packaging"
type input "International Priority EOD"
click at [969, 451] on icon at bounding box center [964, 450] width 10 height 12
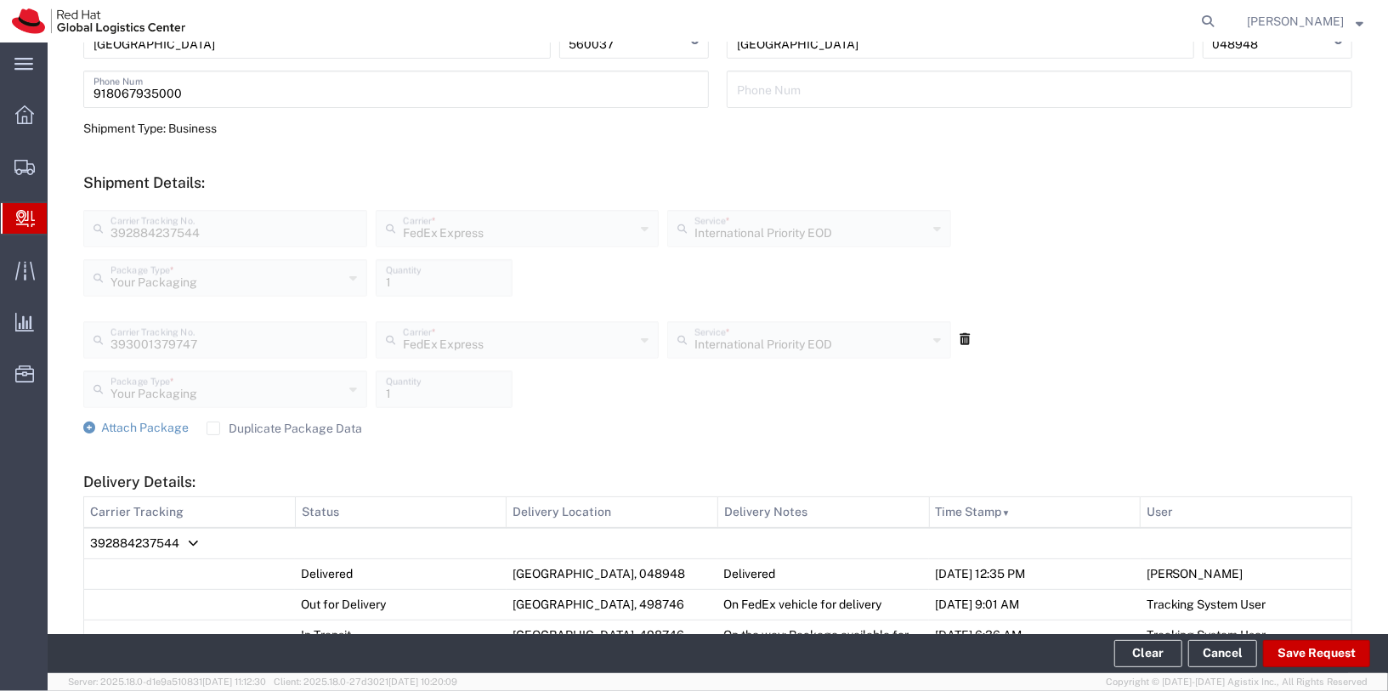
click at [1030, 444] on form "Ship From Please, fill at least one: 'Company Name' or 'Contact Name' RH - Bang…" at bounding box center [717, 601] width 1269 height 1741
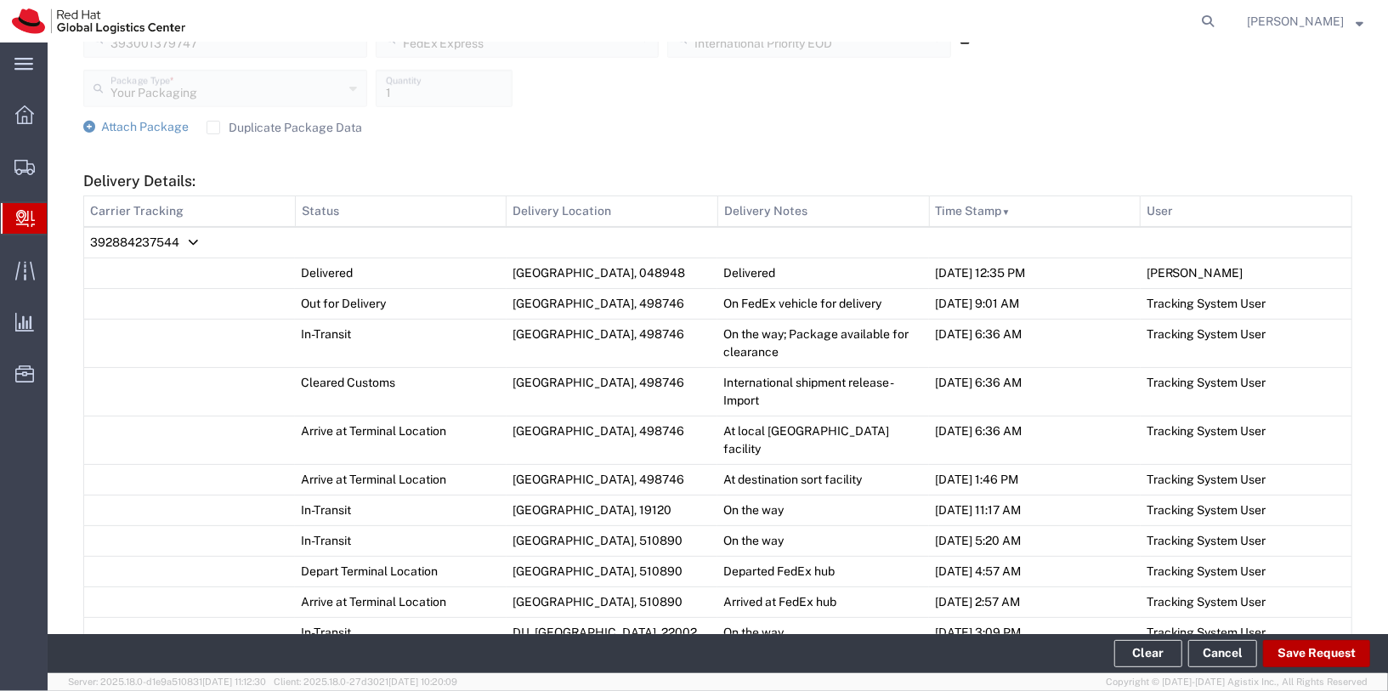
scroll to position [827, 0]
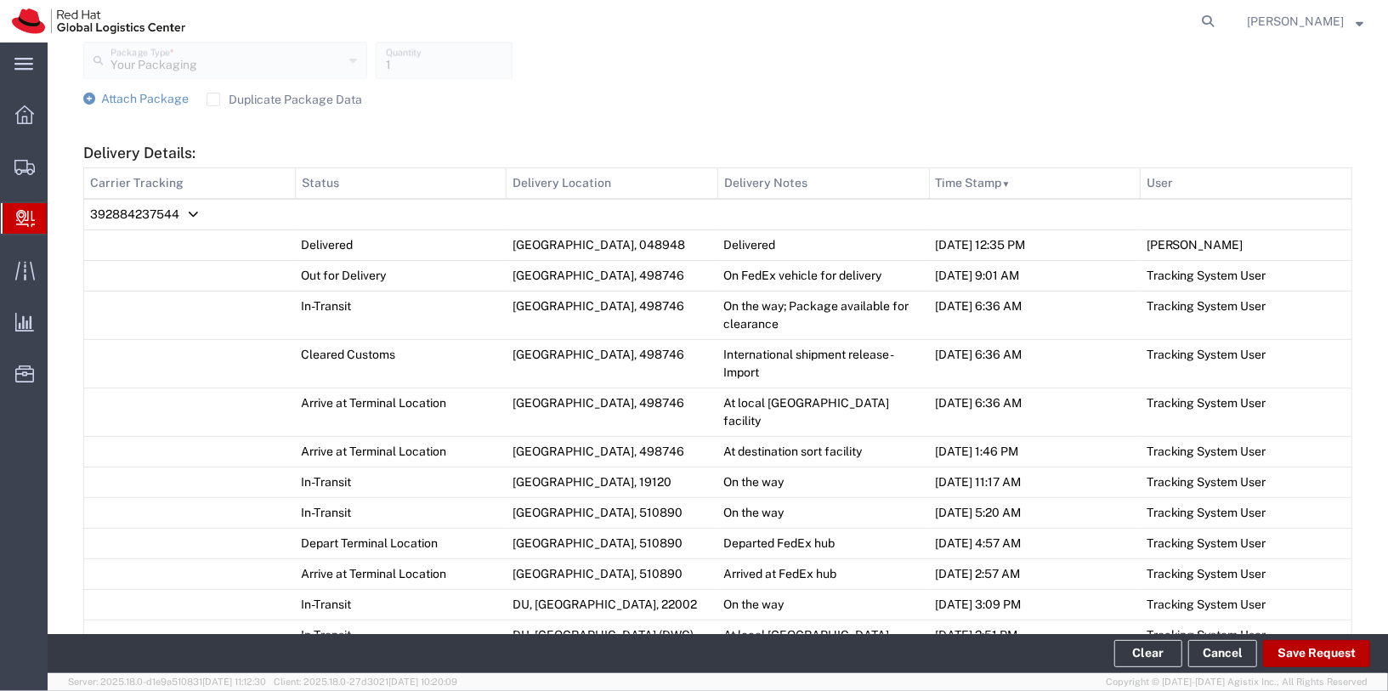
click at [1312, 653] on button "Save Request" at bounding box center [1316, 653] width 107 height 27
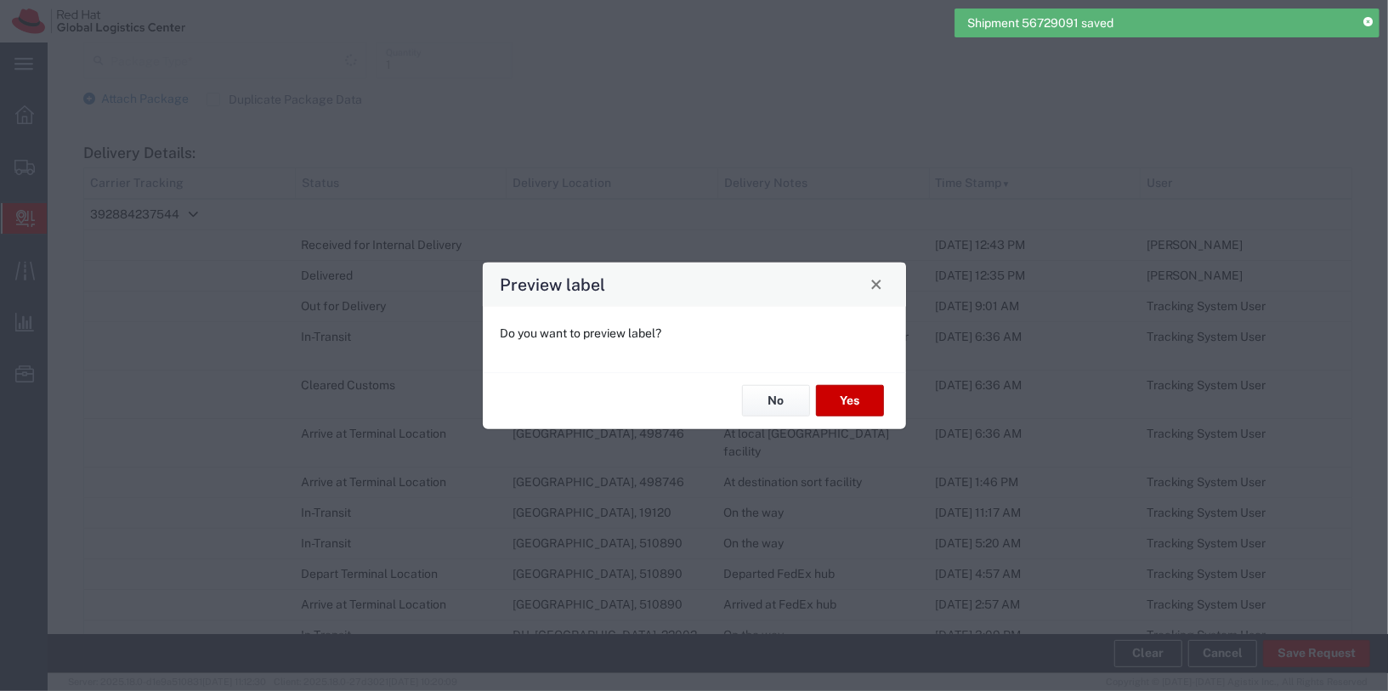
type input "Your Packaging"
type input "International Priority EOD"
type input "Your Packaging"
type input "International Priority EOD"
click at [878, 406] on button "Yes" at bounding box center [850, 400] width 68 height 31
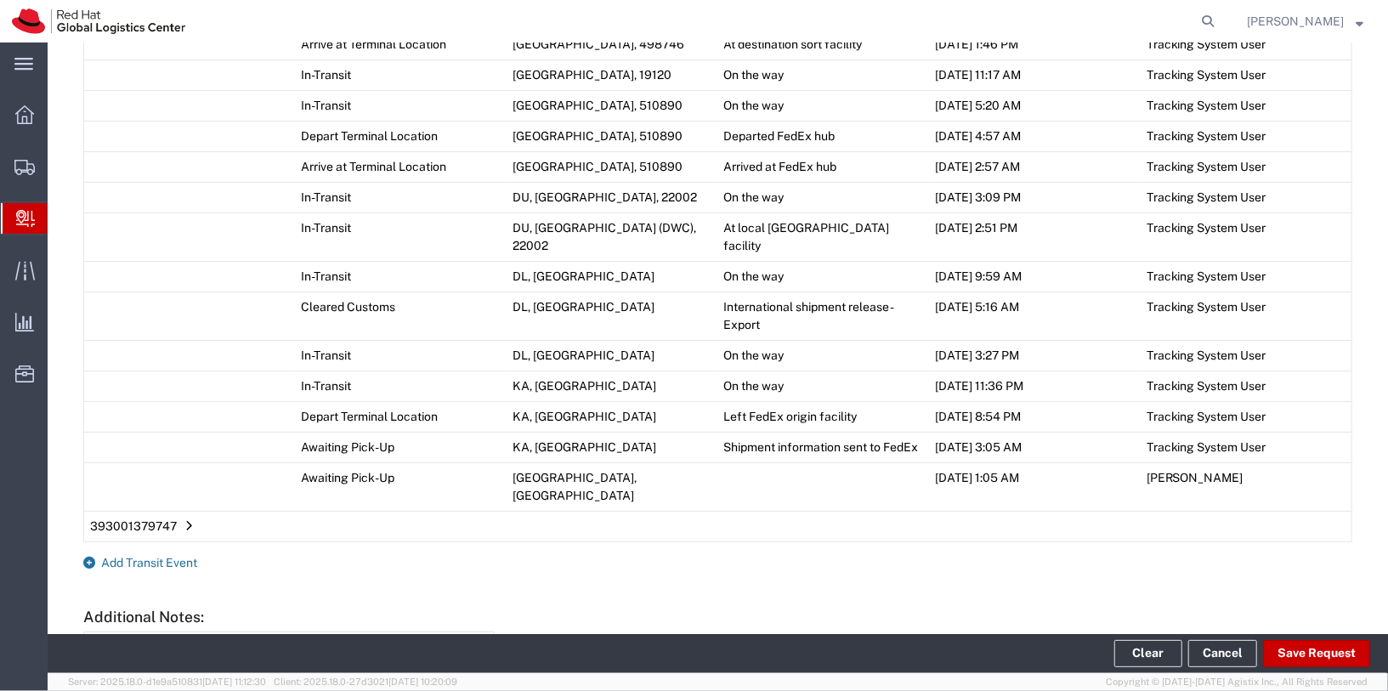
click at [142, 556] on span "Add Transit Event" at bounding box center [149, 563] width 96 height 14
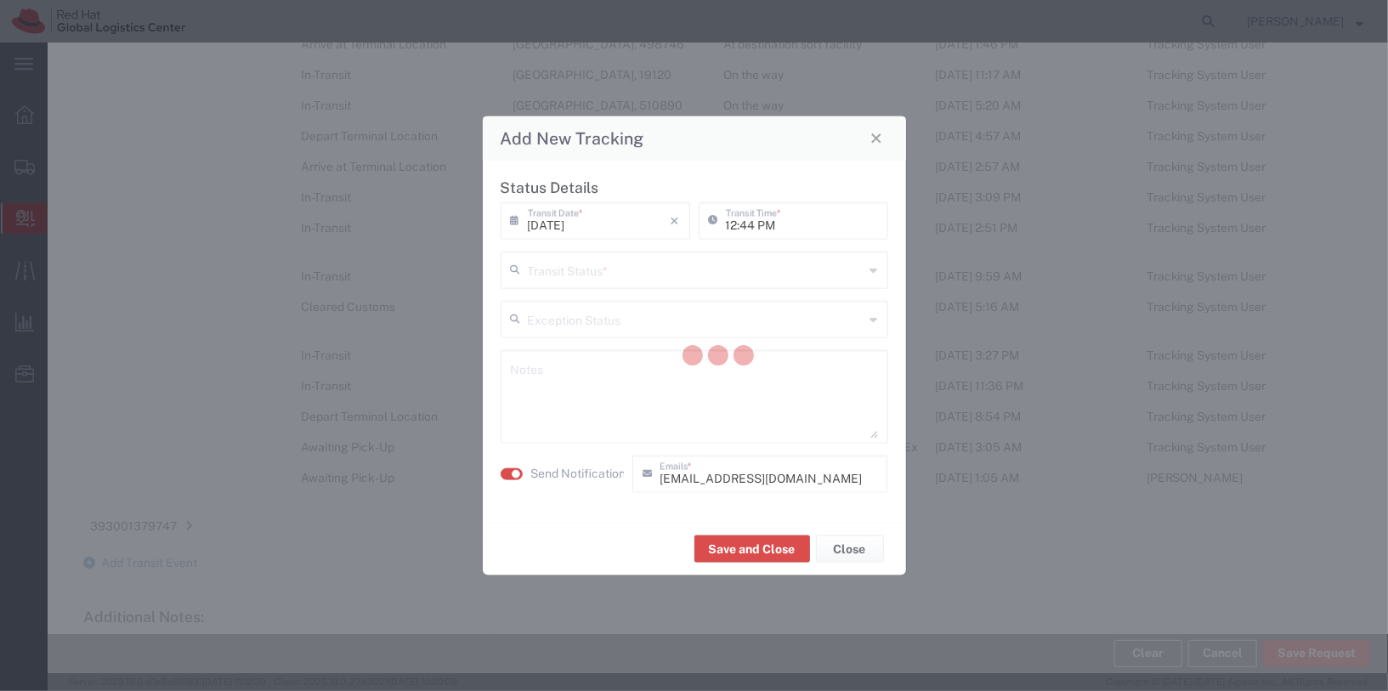
scroll to position [1295, 0]
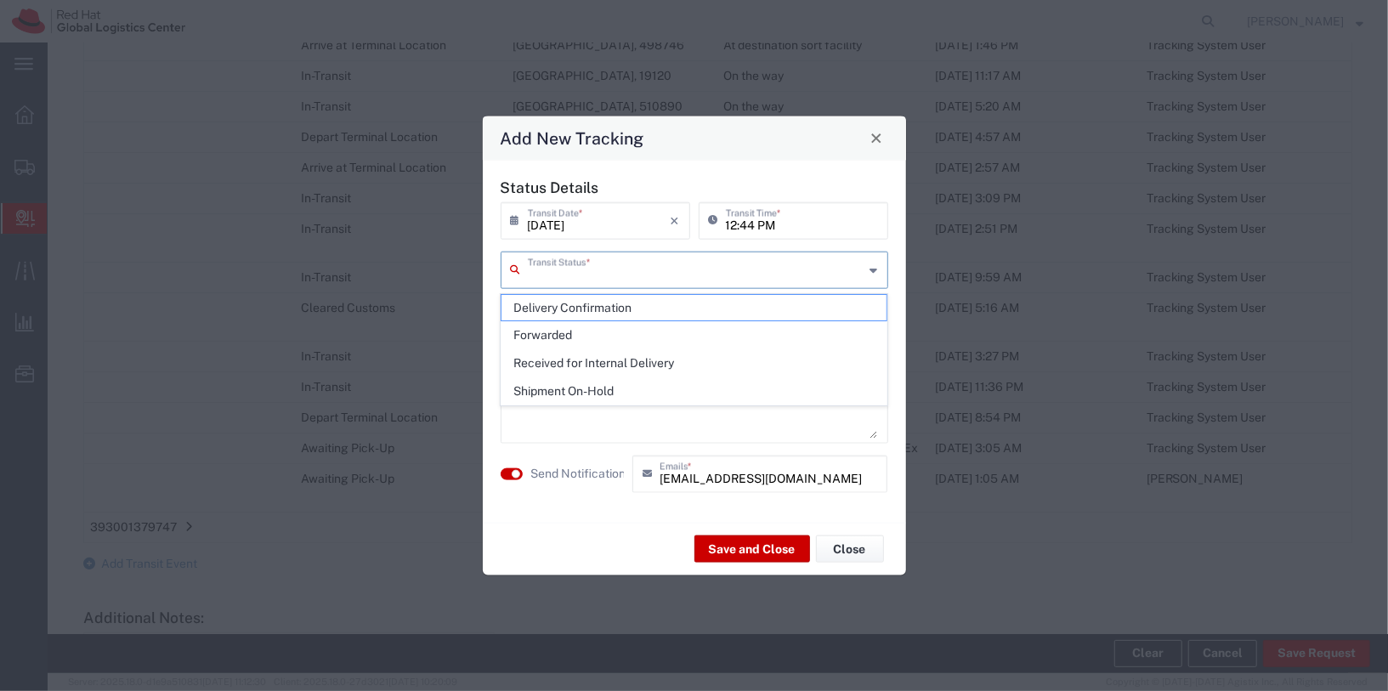
click at [665, 269] on input "text" at bounding box center [696, 268] width 337 height 30
click at [619, 384] on span "Shipment On-Hold" at bounding box center [693, 391] width 385 height 26
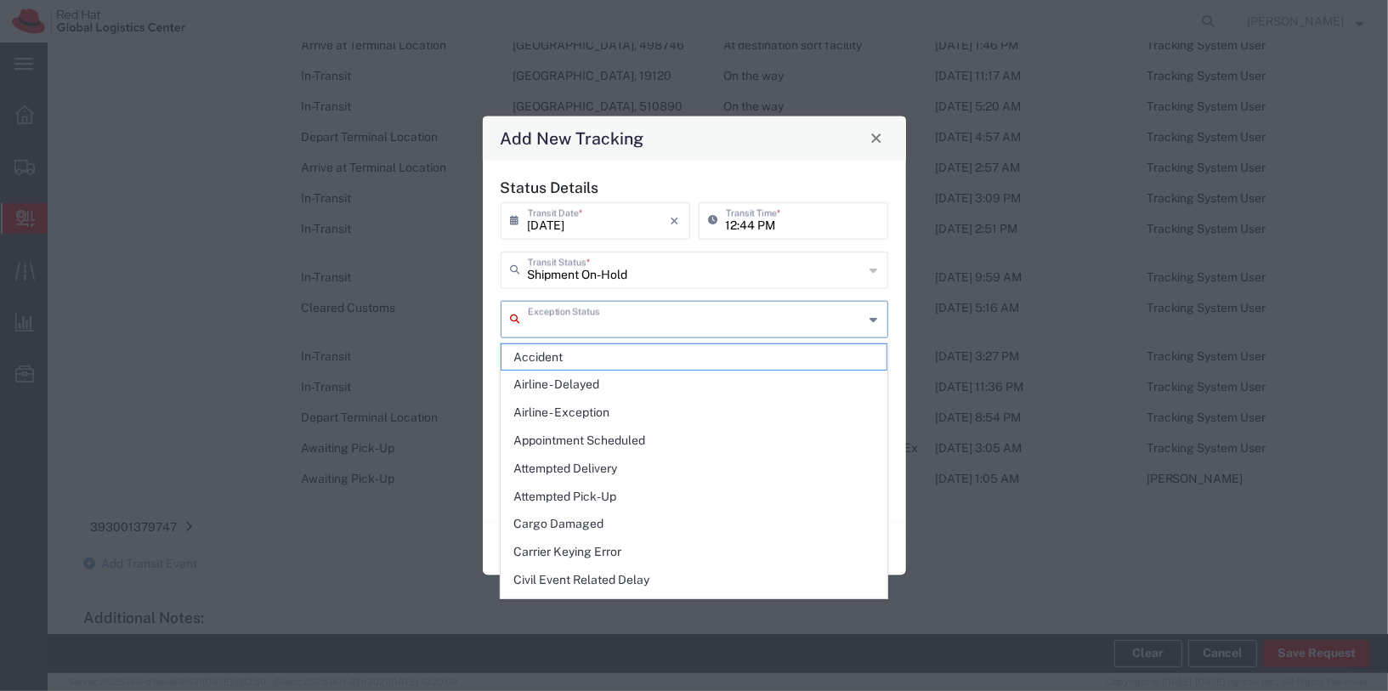
click at [687, 324] on input "text" at bounding box center [696, 318] width 337 height 30
click at [688, 320] on input "text" at bounding box center [696, 318] width 337 height 30
type input "Shipment On-Hold"
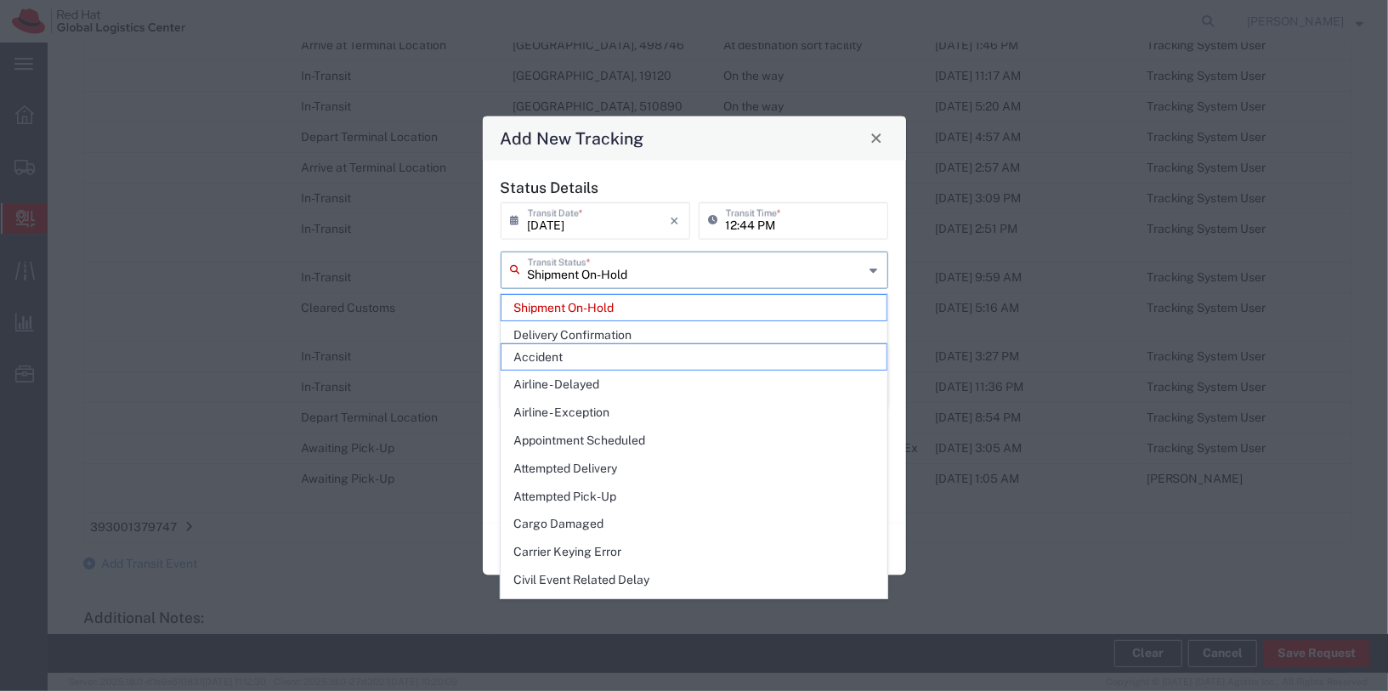
click at [747, 275] on input "Shipment On-Hold" at bounding box center [696, 268] width 337 height 30
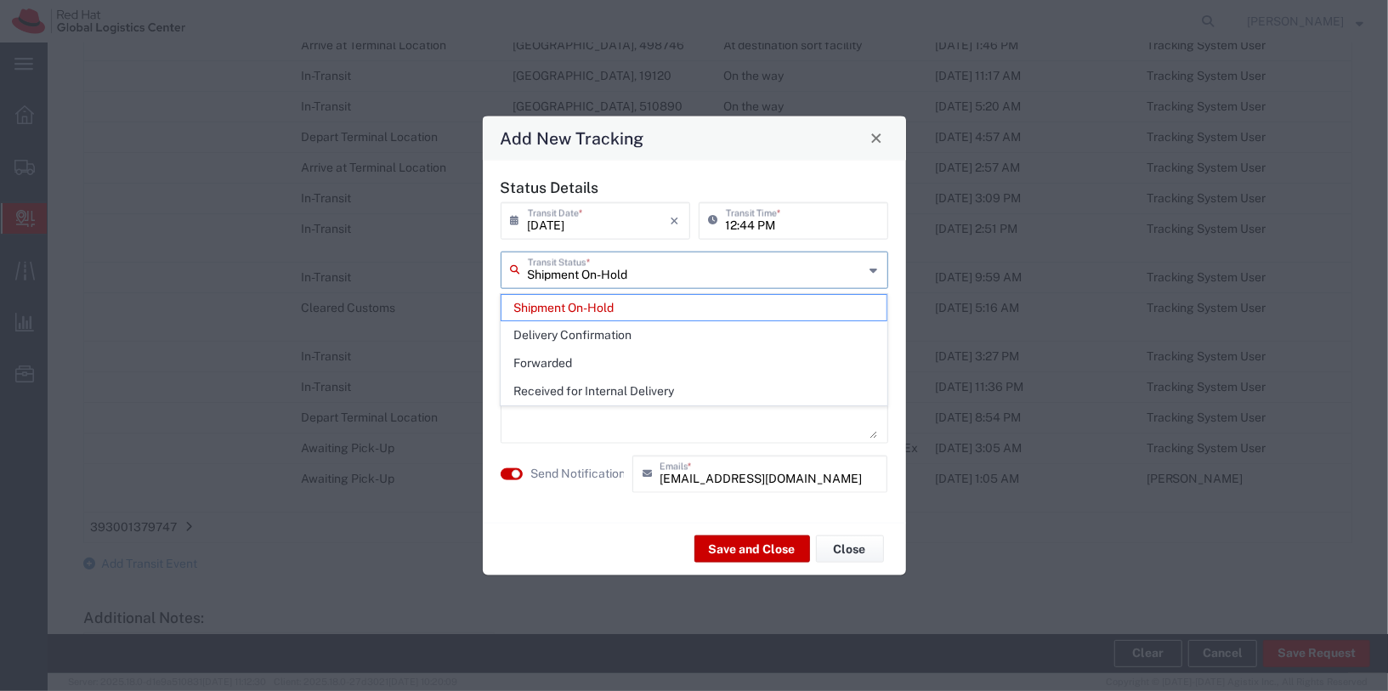
click at [691, 297] on span "Shipment On-Hold" at bounding box center [693, 308] width 385 height 26
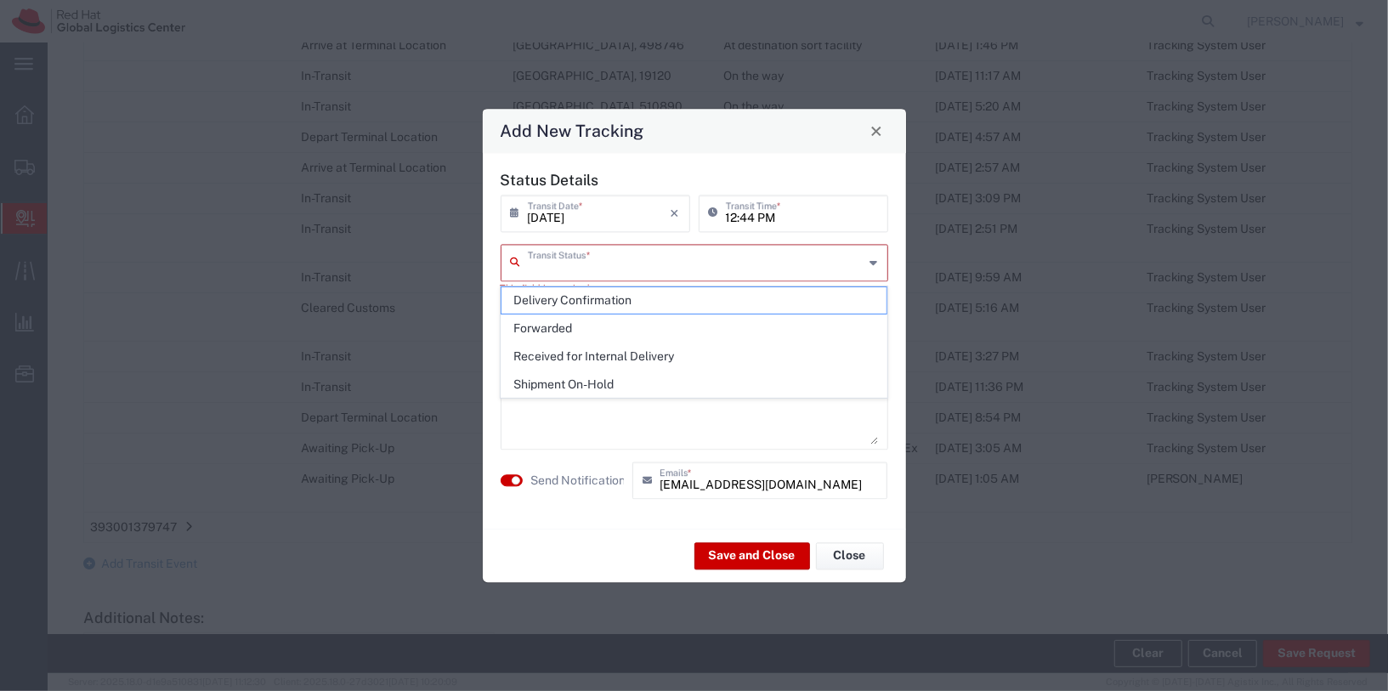
click at [675, 262] on input "text" at bounding box center [696, 261] width 337 height 30
click at [611, 380] on span "Shipment On-Hold" at bounding box center [693, 384] width 385 height 26
type input "Shipment On-Hold"
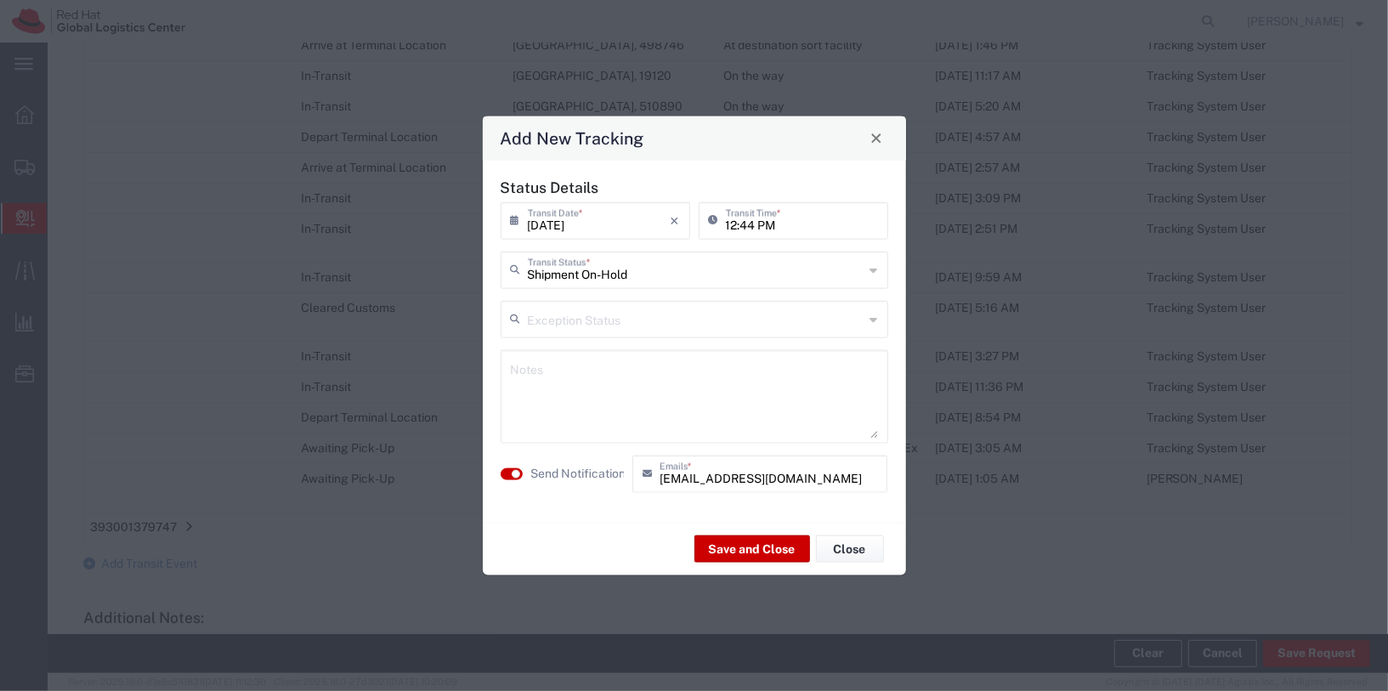
click at [626, 401] on textarea at bounding box center [694, 395] width 367 height 83
paste textarea "Shashank"
click at [665, 395] on textarea "Hi Shashank, Kindly collect your packages from the reception." at bounding box center [694, 395] width 367 height 83
click at [806, 404] on textarea "Hi Shashank, Kindly collect your package from the reception." at bounding box center [694, 395] width 367 height 83
click at [639, 392] on textarea "Hi Shashank, Kindly collect your package from the reception." at bounding box center [694, 395] width 367 height 83
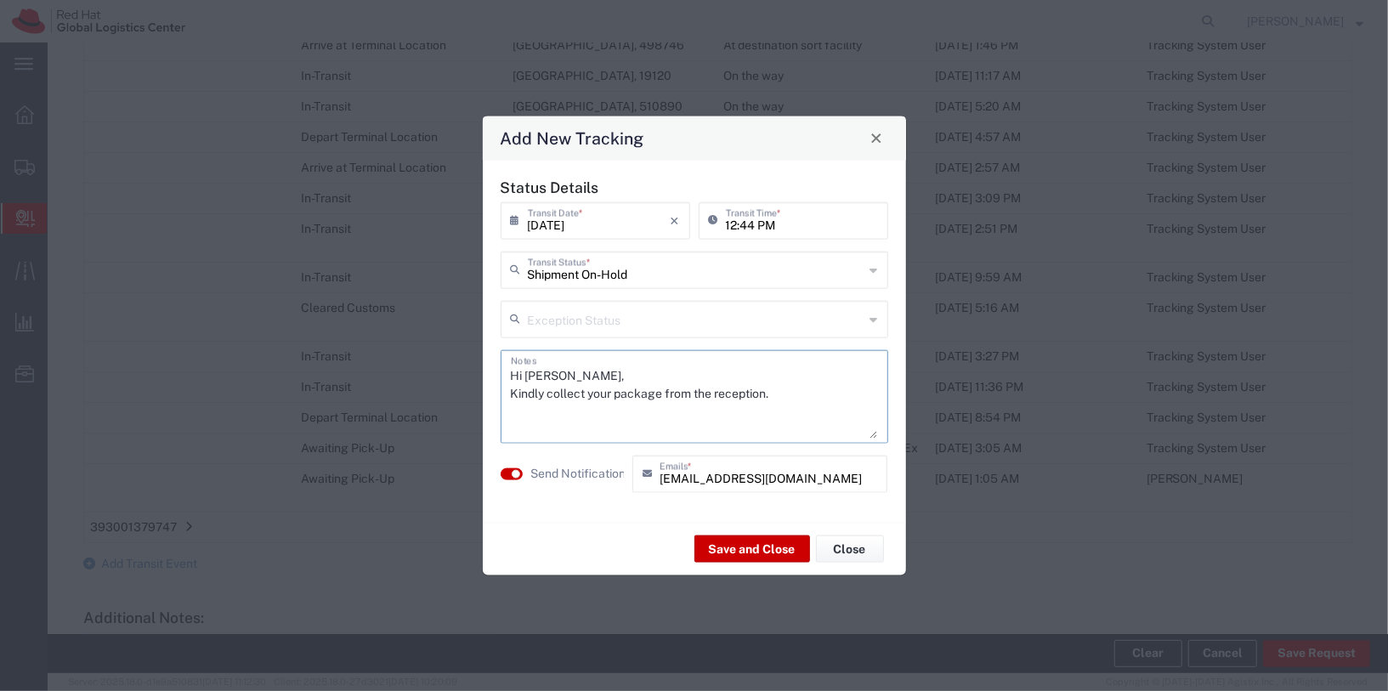
click at [639, 392] on textarea "Hi Shashank, Kindly collect your package from the reception." at bounding box center [694, 395] width 367 height 83
click at [818, 404] on textarea "Hi Shashank, Kindly collect your delivery from the reception." at bounding box center [694, 395] width 367 height 83
type textarea "Hi Shashank, Kindly collect your delivery from the reception. Thank you."
click at [745, 548] on button "Save and Close" at bounding box center [752, 548] width 116 height 27
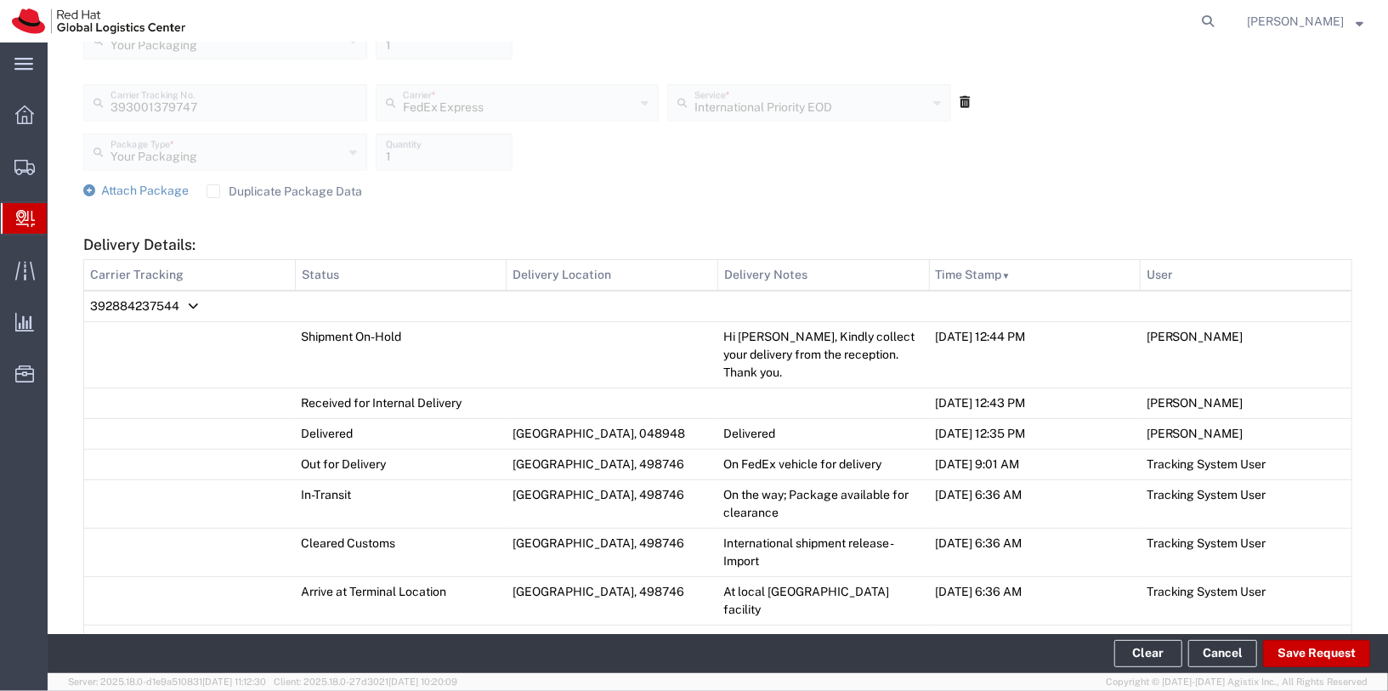
scroll to position [0, 0]
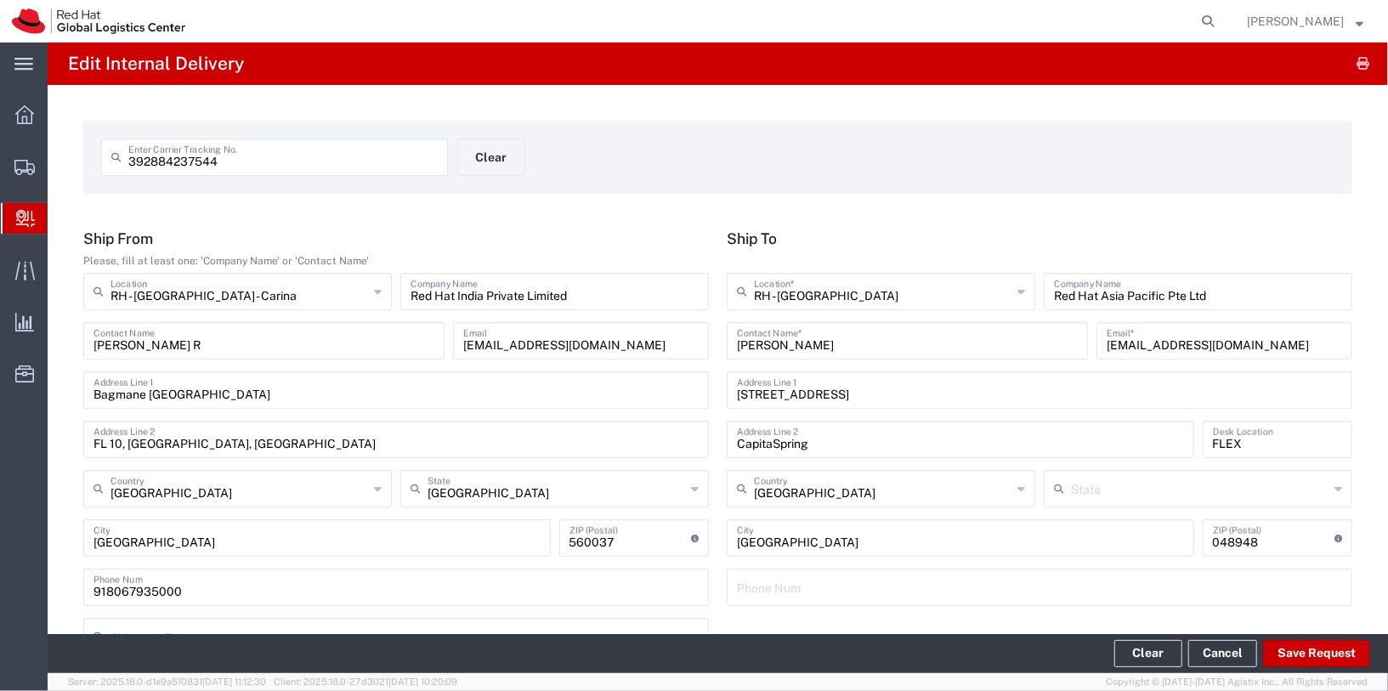
drag, startPoint x: 41, startPoint y: 213, endPoint x: 50, endPoint y: 216, distance: 9.7
click at [41, 213] on div at bounding box center [25, 218] width 48 height 31
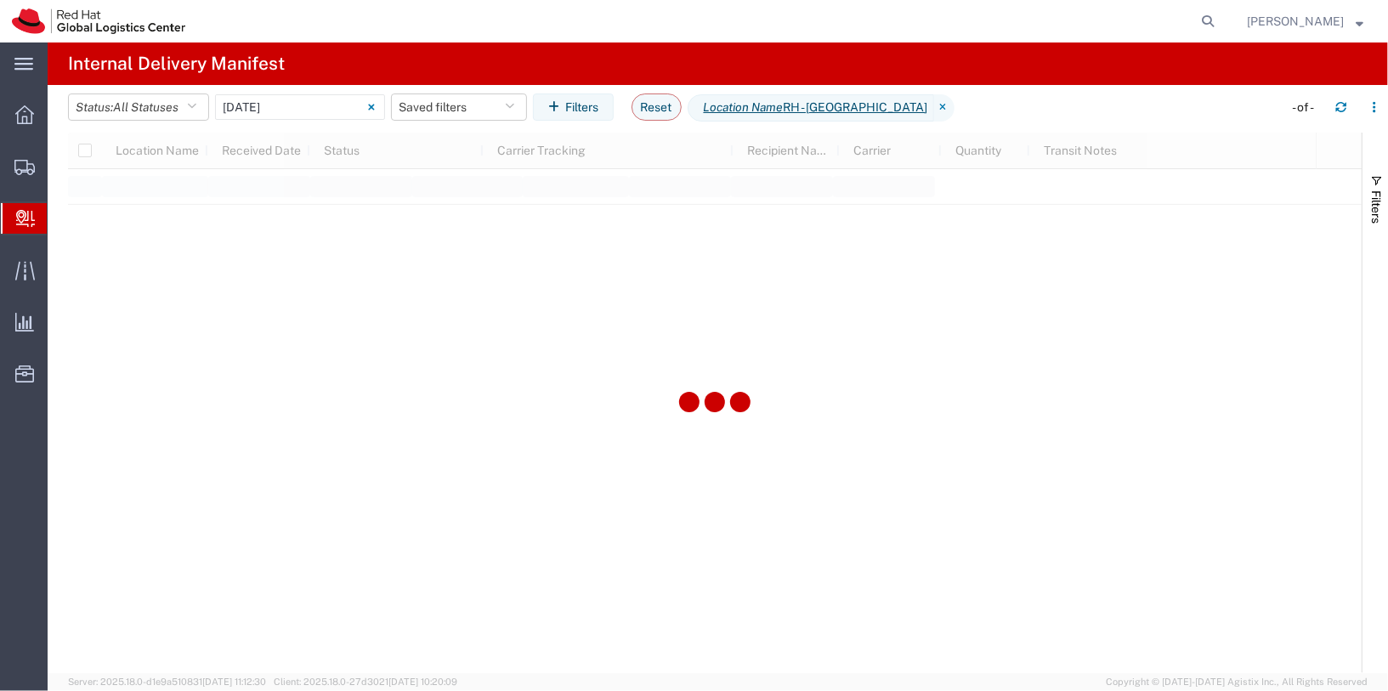
click at [60, 225] on span "Internal Delivery" at bounding box center [54, 218] width 14 height 34
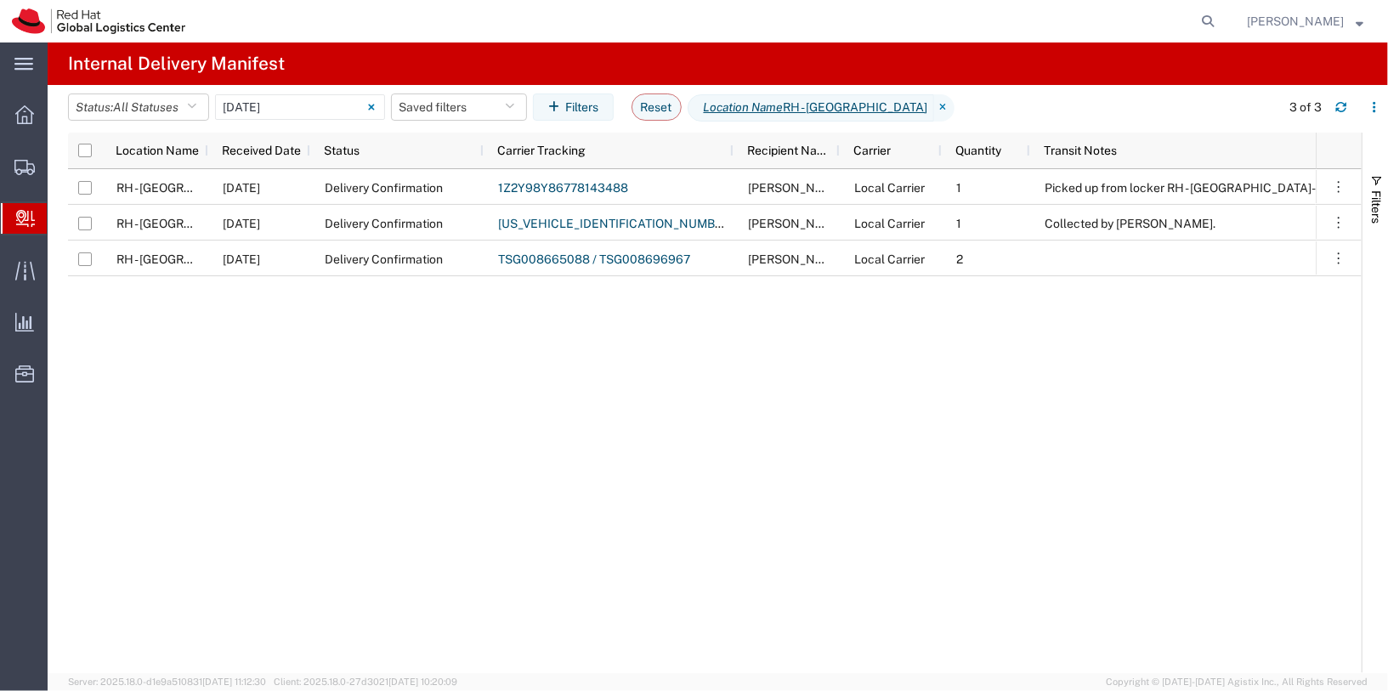
click at [485, 371] on div "RH - Singapore 06/11/2025 Delivery Confirmation 1Z2Y98Y86778143488 Sharon Ng Lo…" at bounding box center [691, 421] width 1247 height 504
click at [325, 110] on input "06/11/2025 - 06/11/2025" at bounding box center [300, 106] width 170 height 25
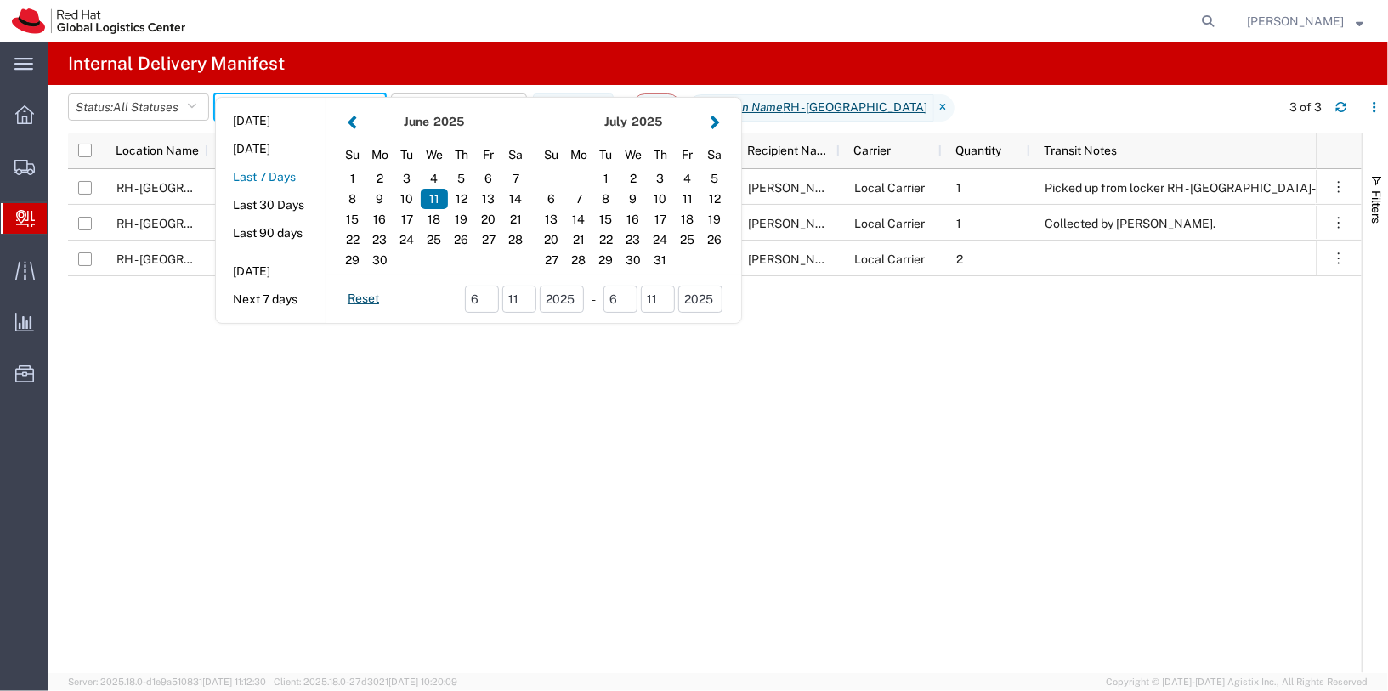
click at [284, 178] on button "Last 7 Days" at bounding box center [271, 177] width 110 height 26
type input "Last 7 Days"
type input "09/05/2025 - 09/11/2025"
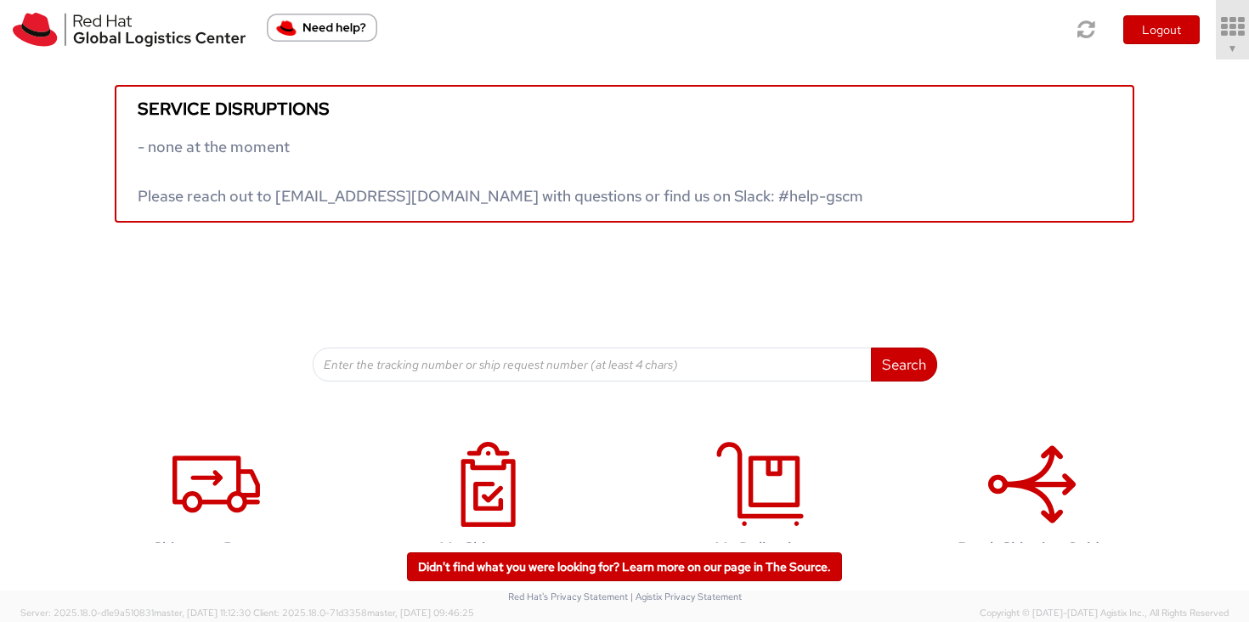
click at [1246, 46] on link "▼" at bounding box center [1232, 29] width 33 height 59
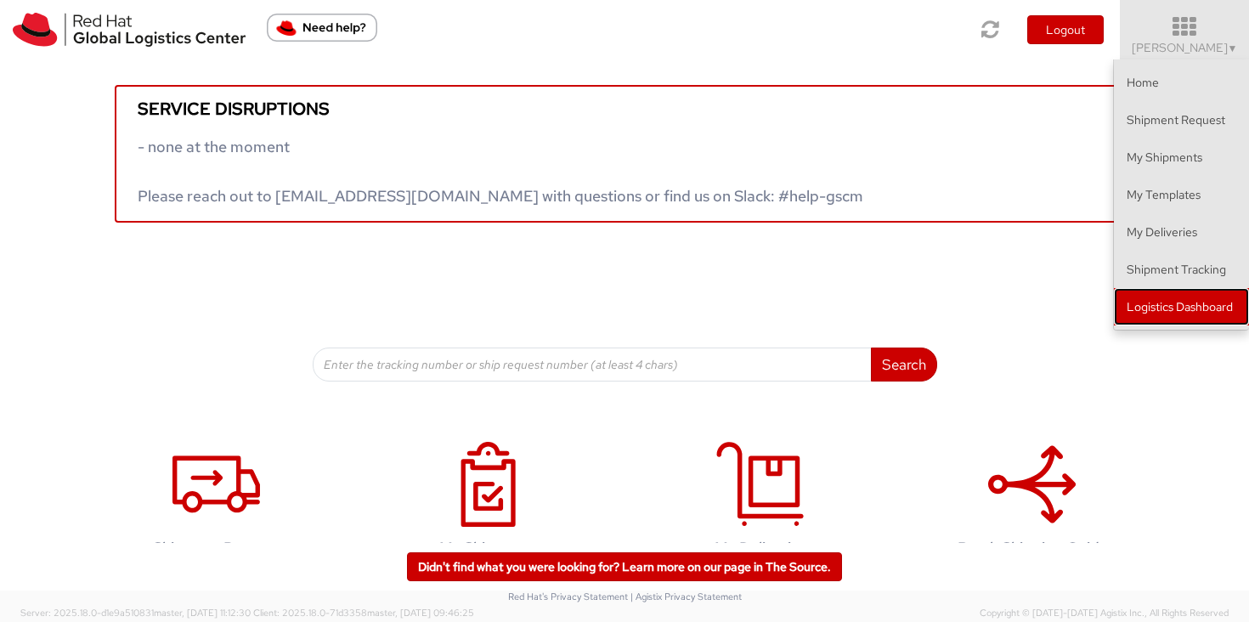
click at [1165, 310] on link "Logistics Dashboard" at bounding box center [1181, 306] width 135 height 37
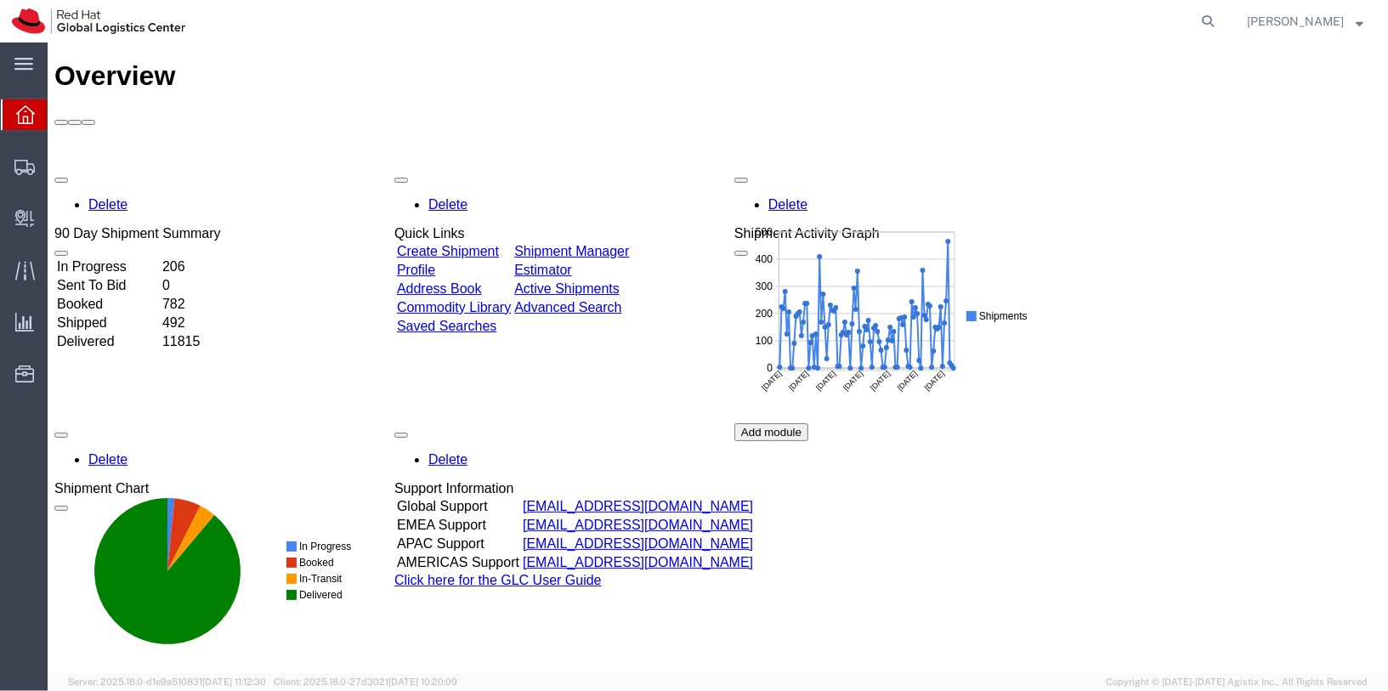
click at [1358, 23] on span "[PERSON_NAME]" at bounding box center [1305, 21] width 116 height 19
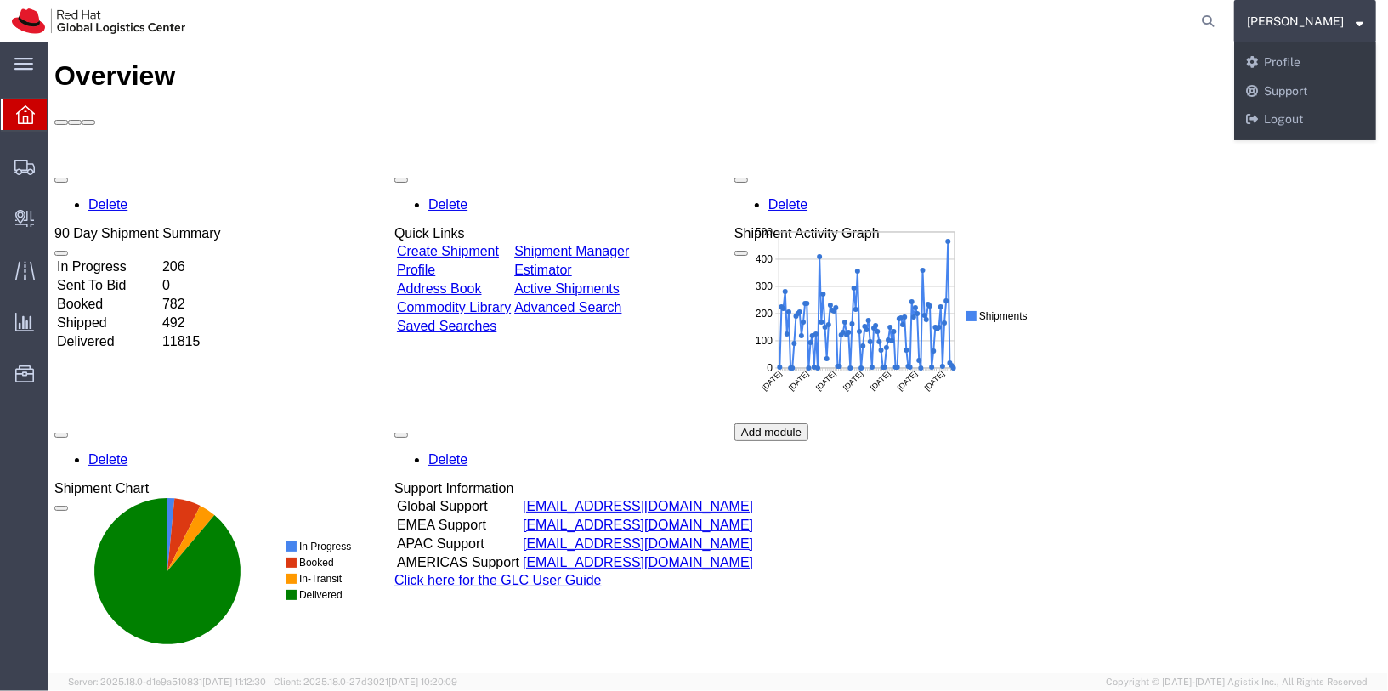
click at [1358, 23] on span "[PERSON_NAME]" at bounding box center [1305, 21] width 116 height 19
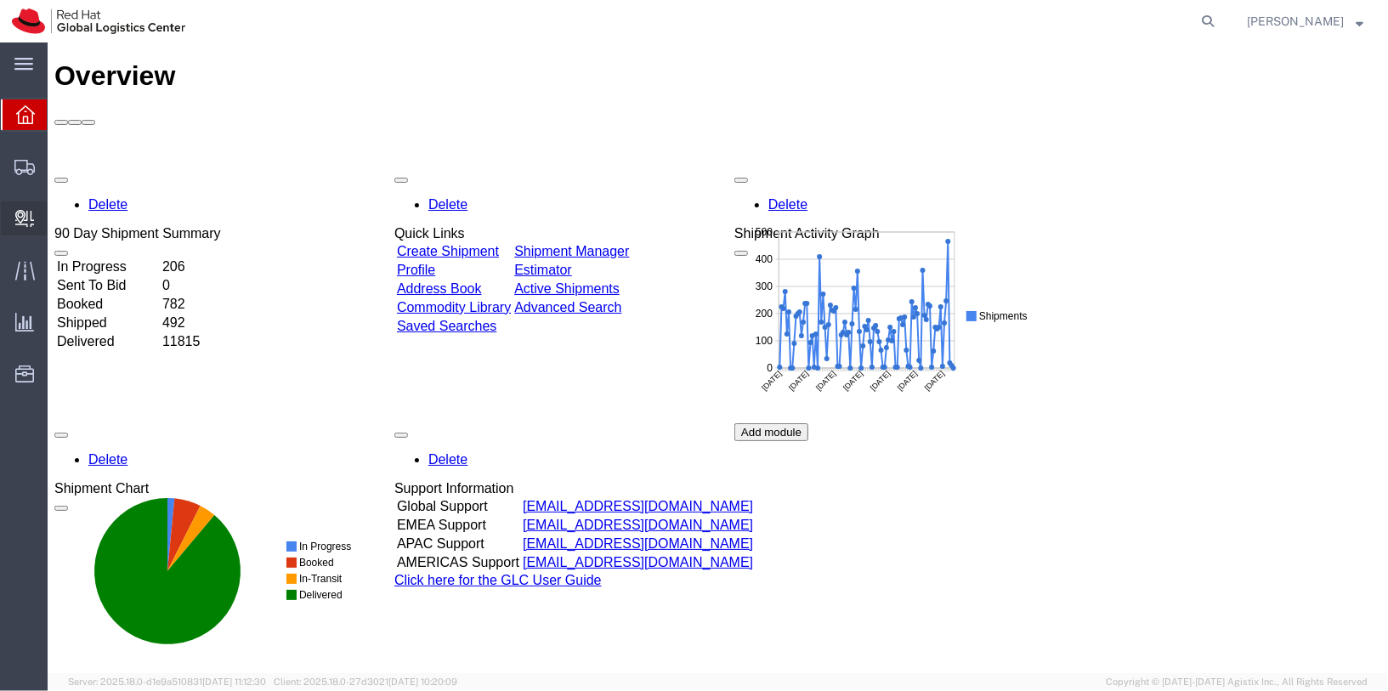
click at [59, 212] on span "Internal Delivery" at bounding box center [53, 218] width 12 height 34
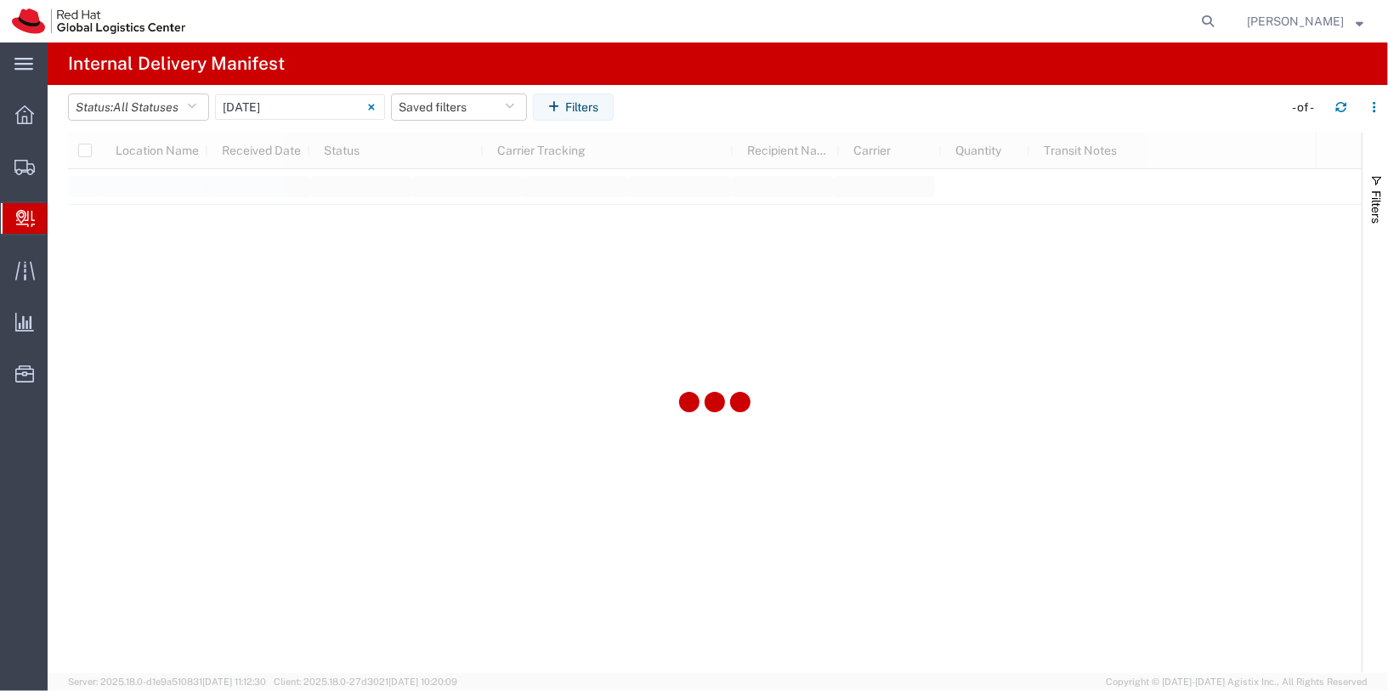
type input "[DATE]"
type input "06/11/2025 - 06/11/2025"
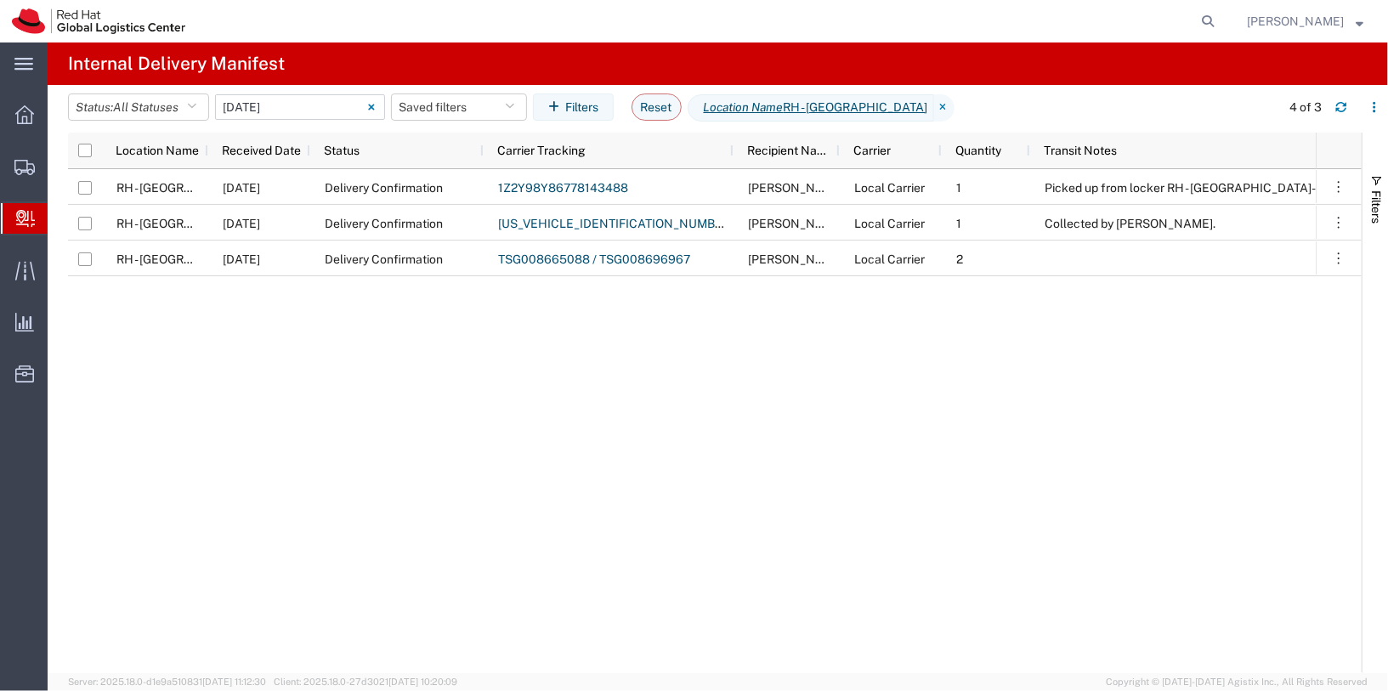
click at [339, 99] on input "06/11/2025 - 06/11/2025" at bounding box center [300, 106] width 170 height 25
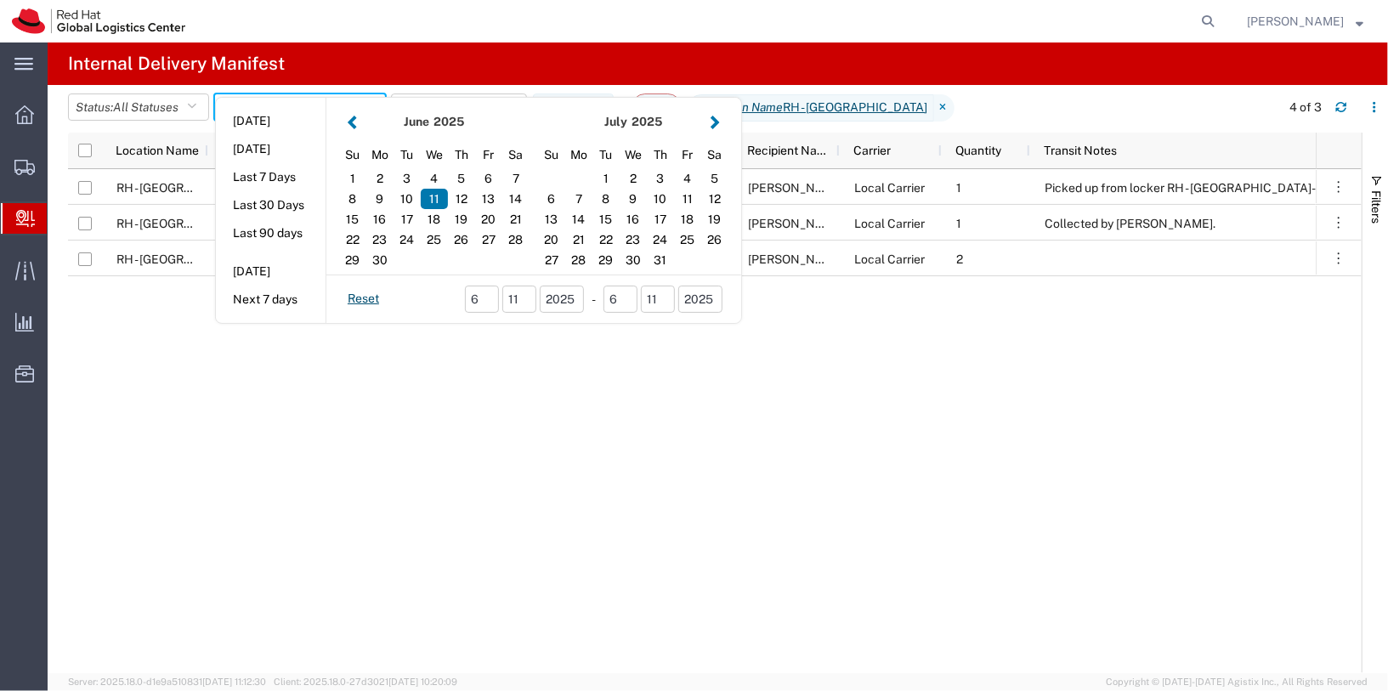
drag, startPoint x: 289, startPoint y: 201, endPoint x: 306, endPoint y: 201, distance: 17.0
click at [290, 201] on button "Last 30 Days" at bounding box center [271, 205] width 110 height 26
type input "Last 30 Days"
type input "08/13/2025 - 09/11/2025"
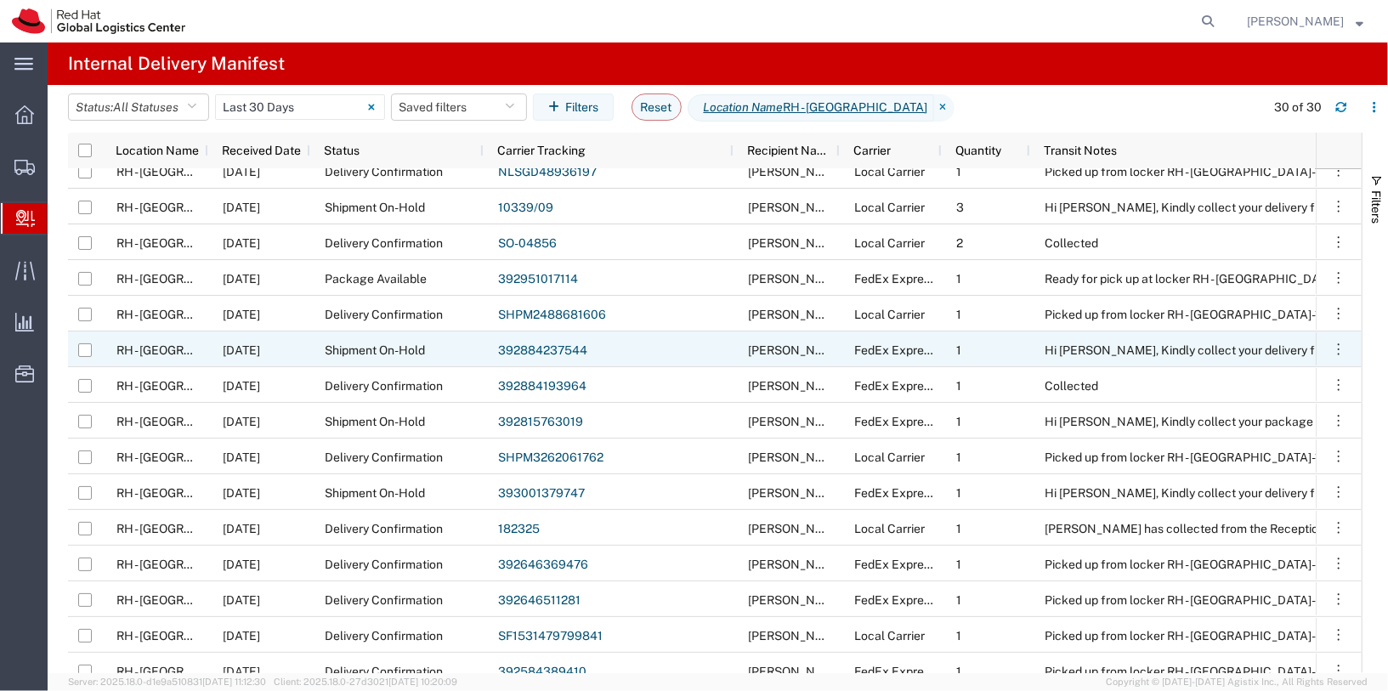
scroll to position [95, 0]
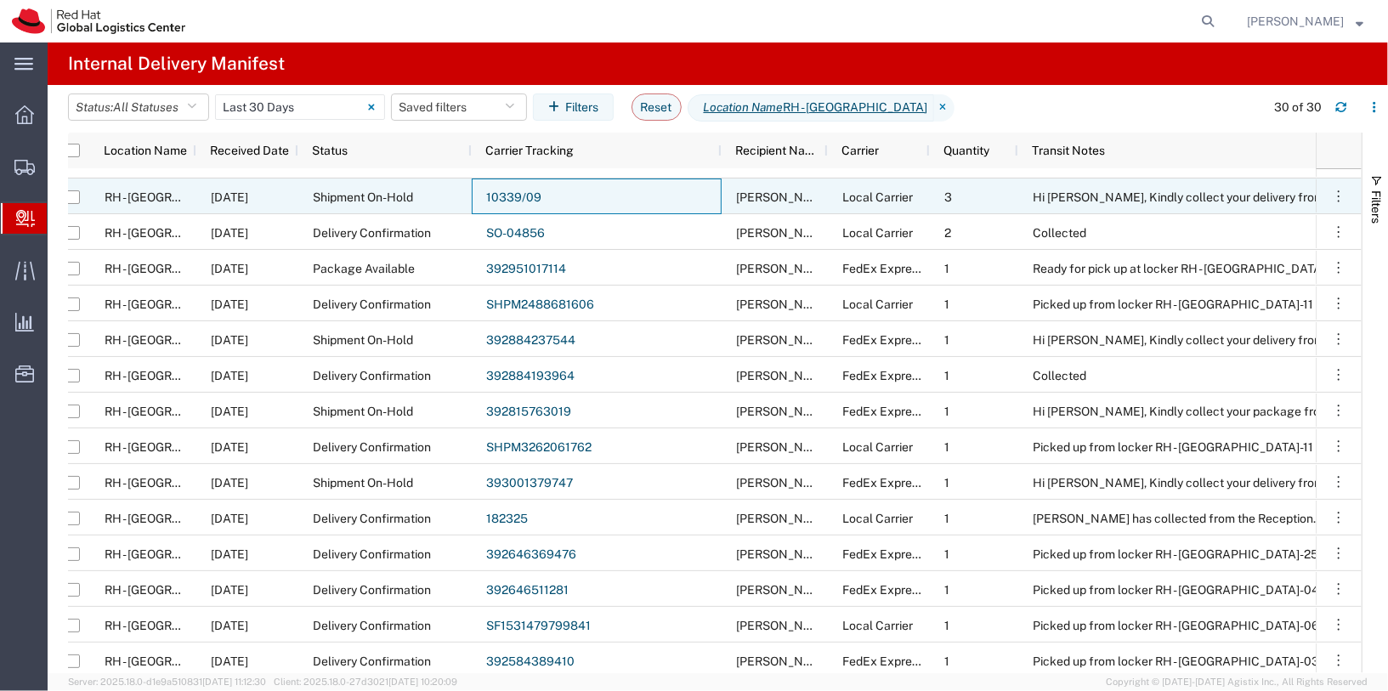
click at [518, 198] on link "10339/09" at bounding box center [513, 197] width 55 height 14
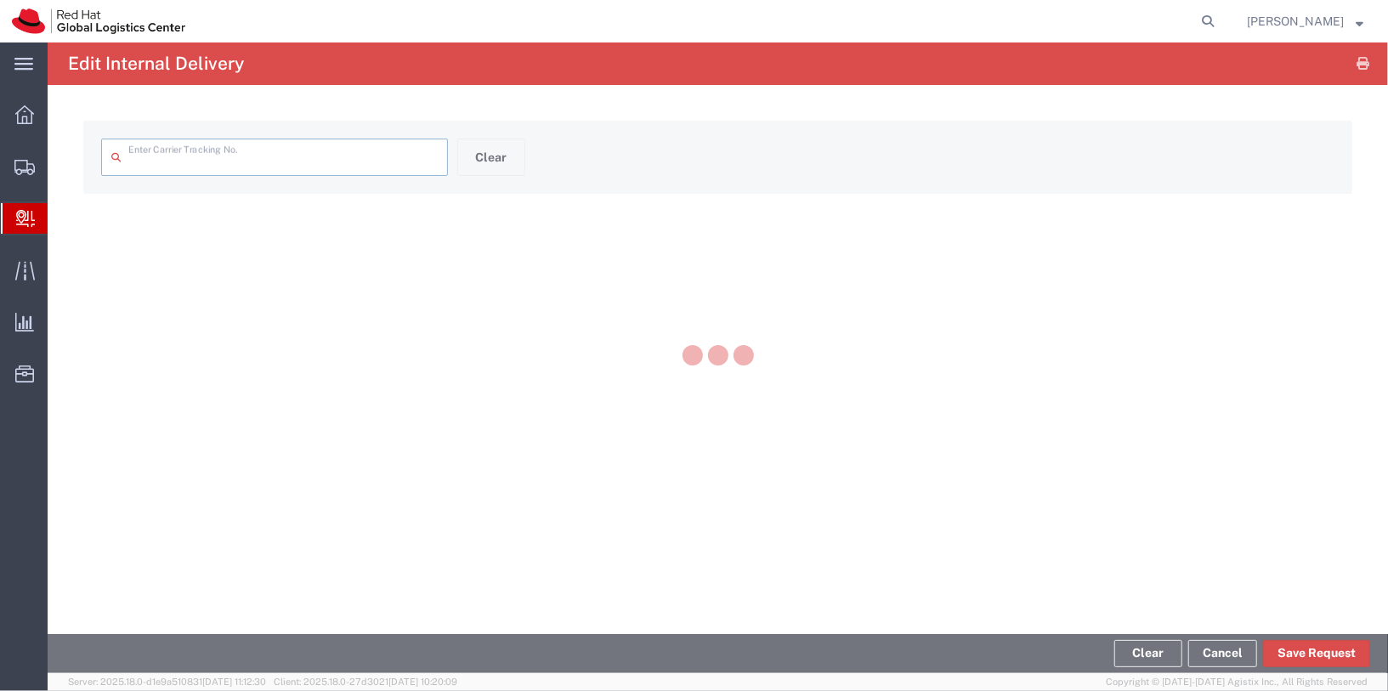
type input "10339/09"
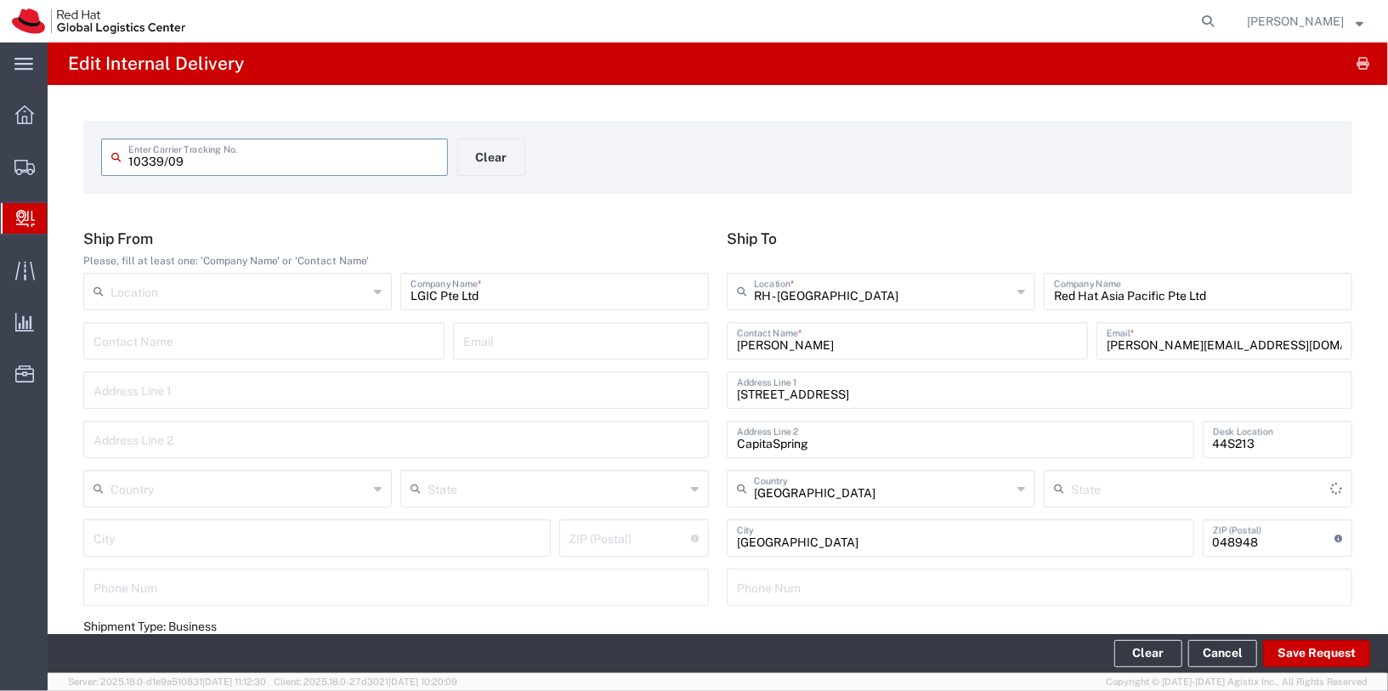
type input "Your Packaging"
type input "Local_Ground"
type input "Local Carrier"
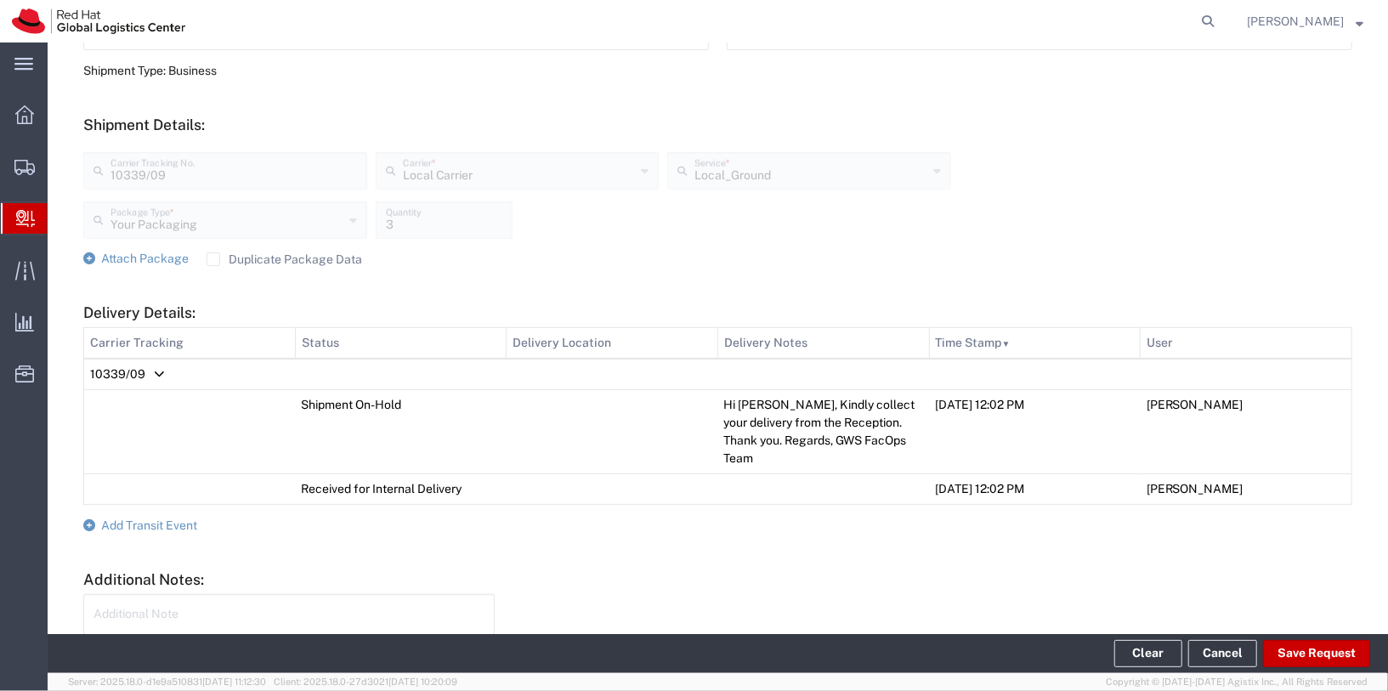
click at [839, 422] on td "Hi Rajini, Kindly collect your delivery from the Reception. Thank you. Regards,…" at bounding box center [823, 431] width 212 height 84
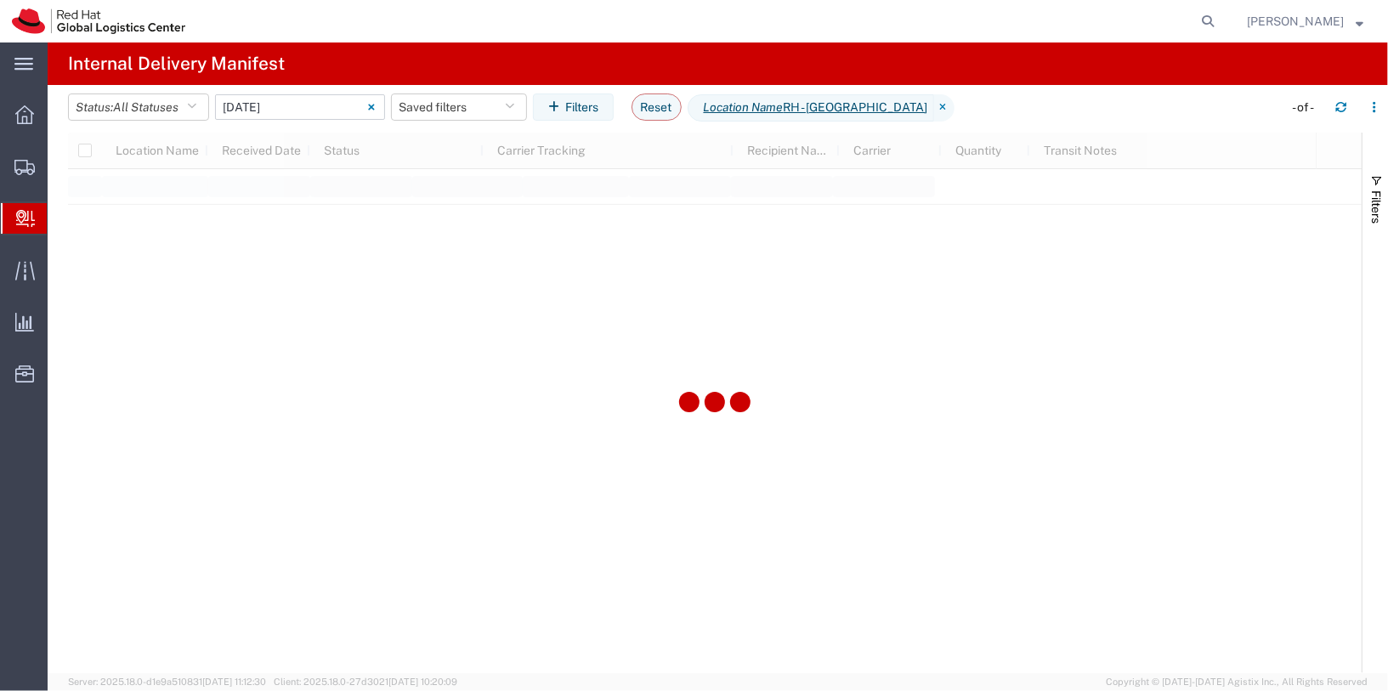
click at [269, 110] on input "06/11/2025 - 06/11/2025" at bounding box center [300, 106] width 170 height 25
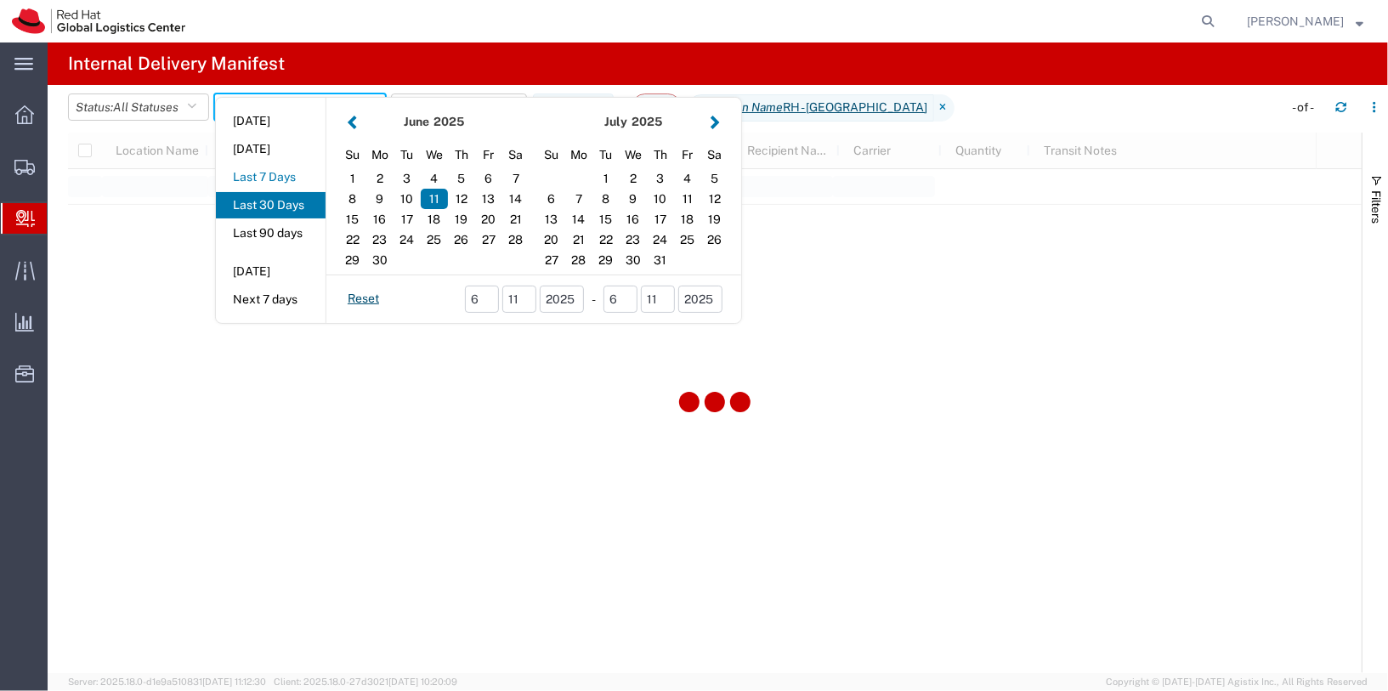
click at [248, 183] on button "Last 7 Days" at bounding box center [271, 177] width 110 height 26
type input "Last 7 Days"
type input "09/05/2025 - 09/11/2025"
